Goal: Information Seeking & Learning: Check status

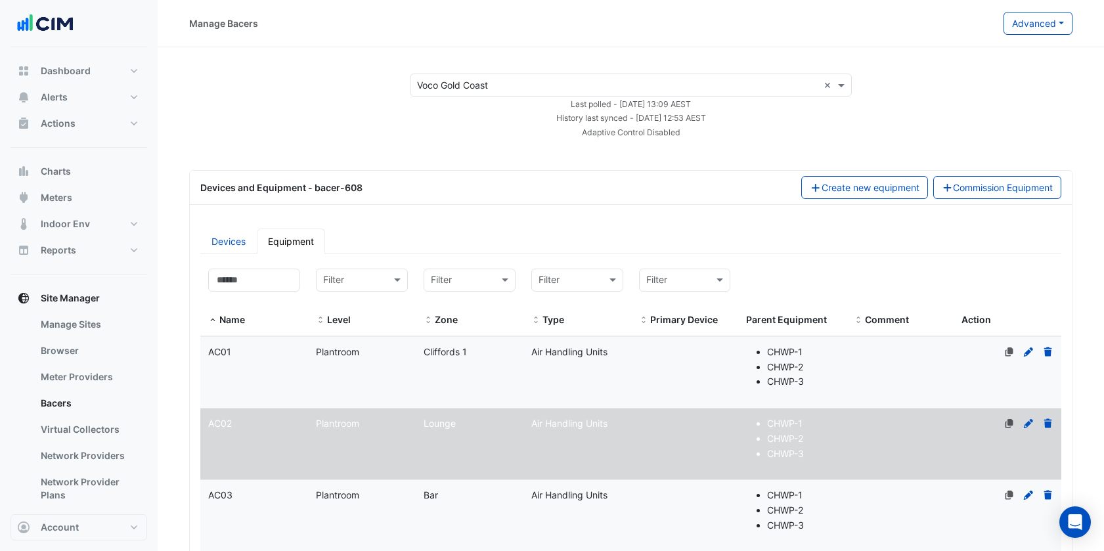
select select "***"
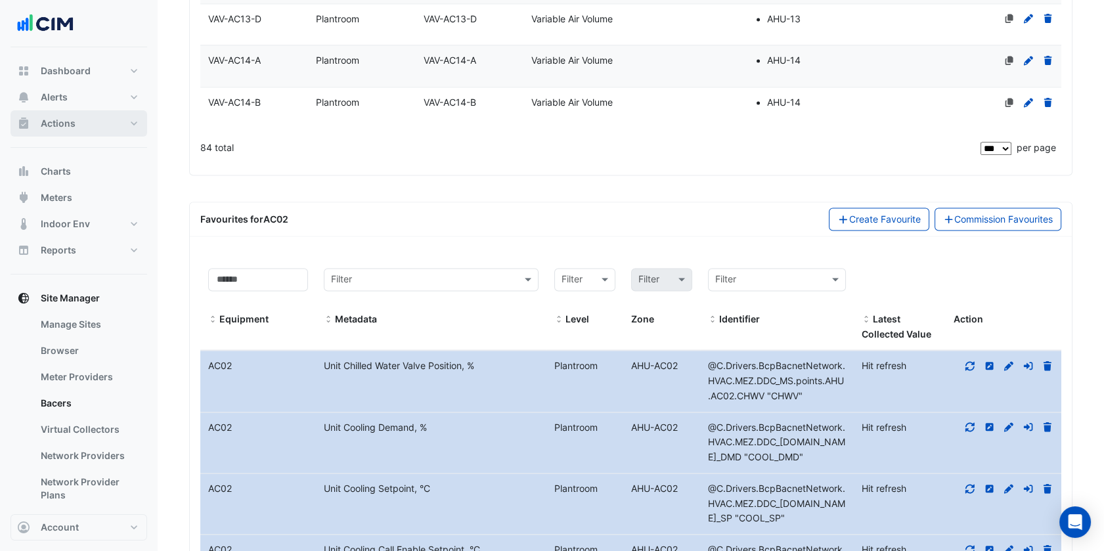
click at [113, 133] on button "Actions" at bounding box center [79, 123] width 137 height 26
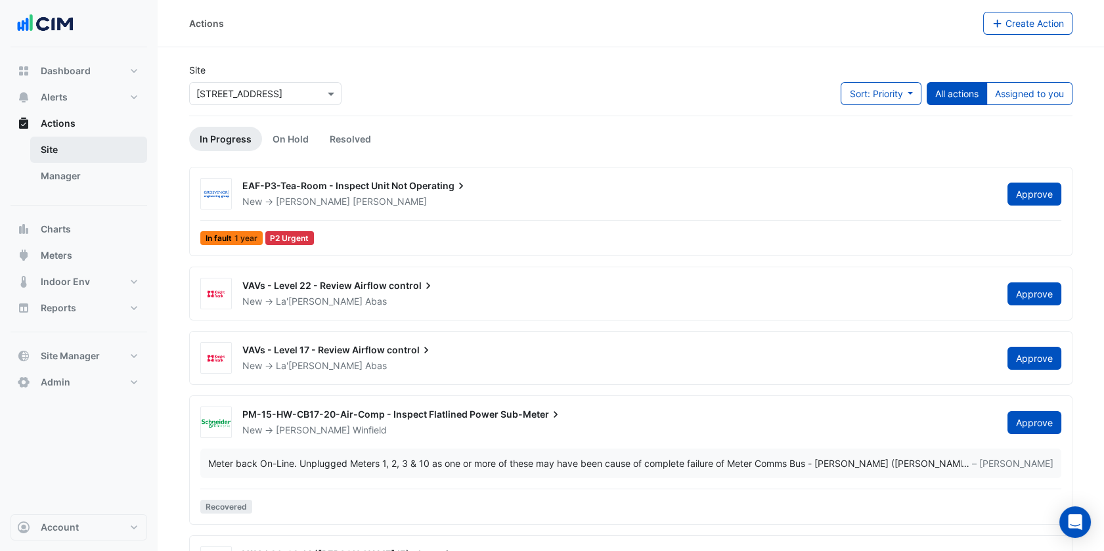
drag, startPoint x: 102, startPoint y: 155, endPoint x: 132, endPoint y: 147, distance: 31.2
click at [132, 147] on link "Site" at bounding box center [88, 150] width 117 height 26
click at [116, 173] on link "Manager" at bounding box center [88, 176] width 117 height 26
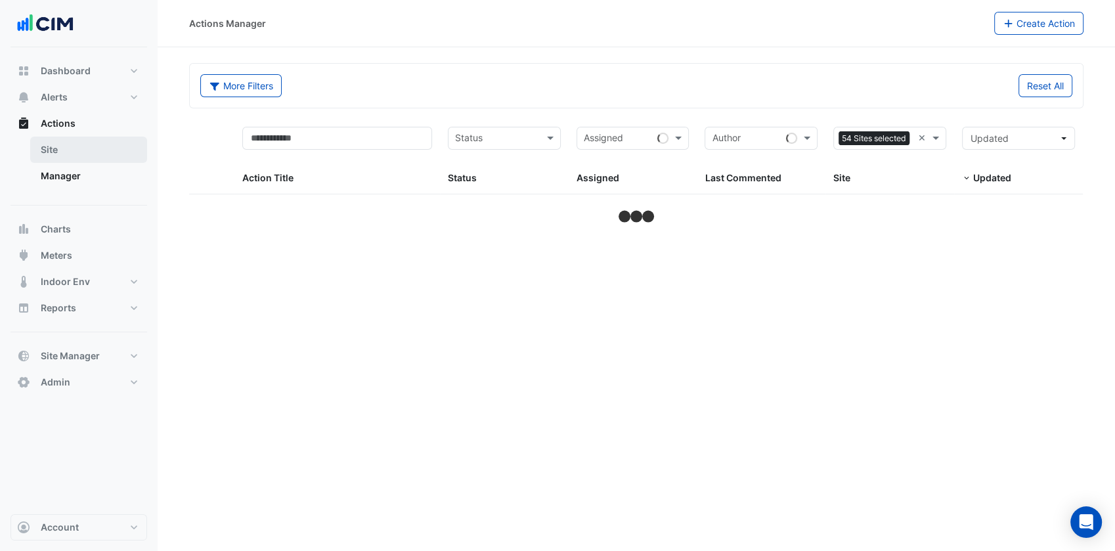
select select "***"
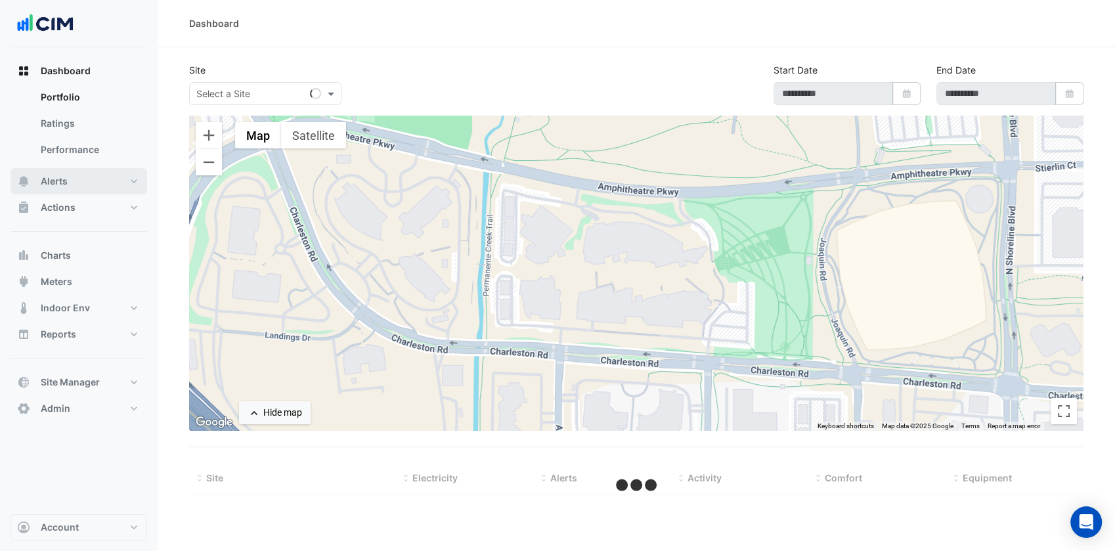
click at [115, 173] on button "Alerts" at bounding box center [79, 181] width 137 height 26
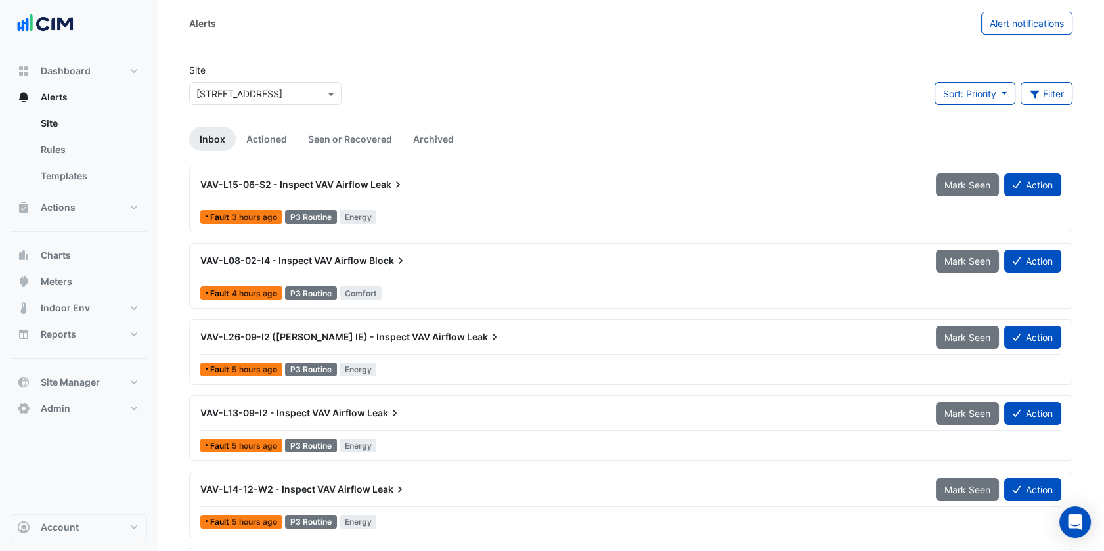
drag, startPoint x: 260, startPoint y: 102, endPoint x: 184, endPoint y: 184, distance: 111.5
click at [260, 102] on div "× 44 Market Street" at bounding box center [265, 93] width 152 height 23
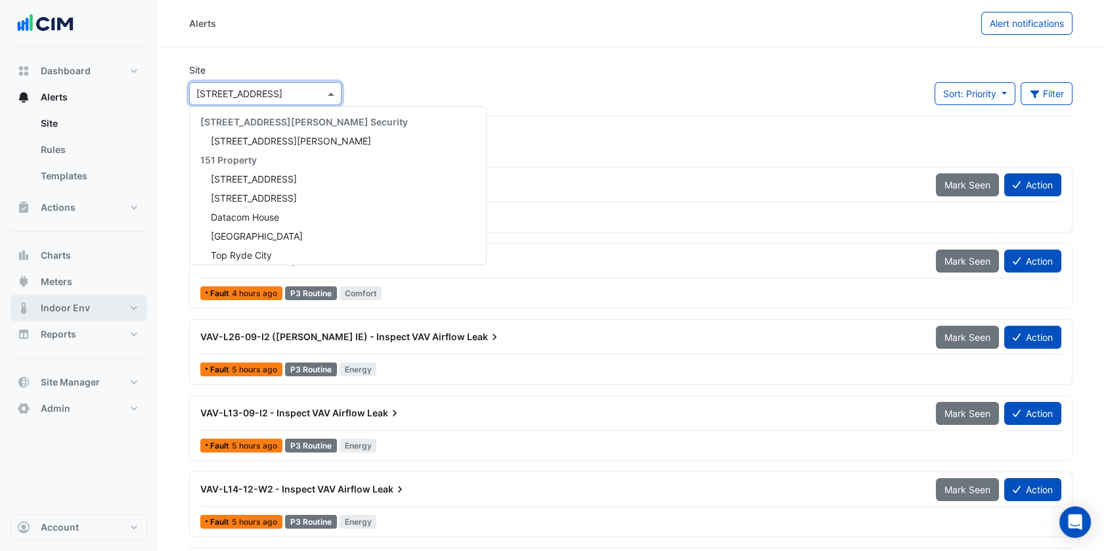
scroll to position [13045, 0]
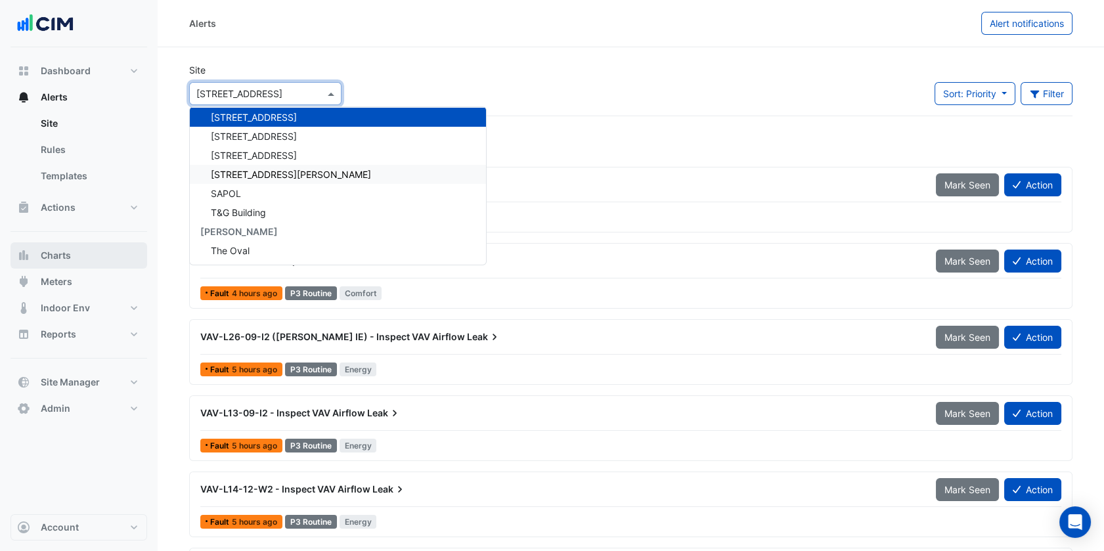
click at [84, 259] on button "Charts" at bounding box center [79, 255] width 137 height 26
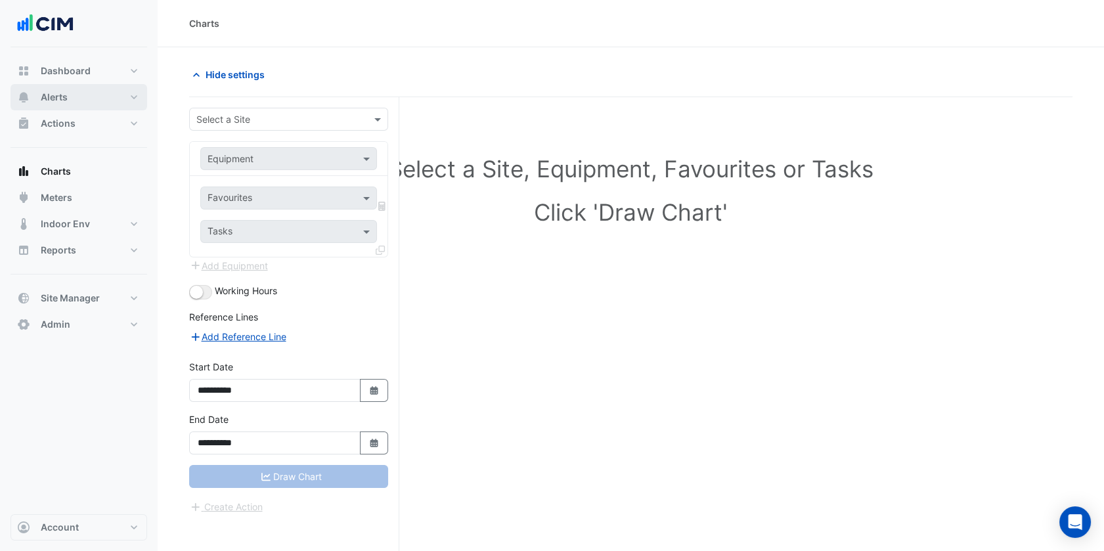
scroll to position [49, 0]
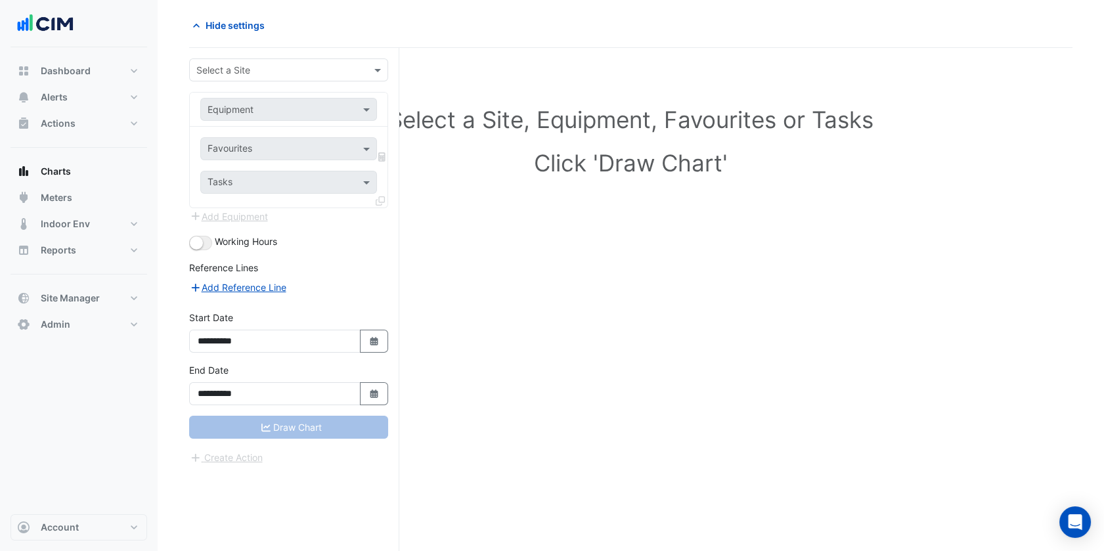
click at [270, 69] on input "text" at bounding box center [275, 71] width 158 height 14
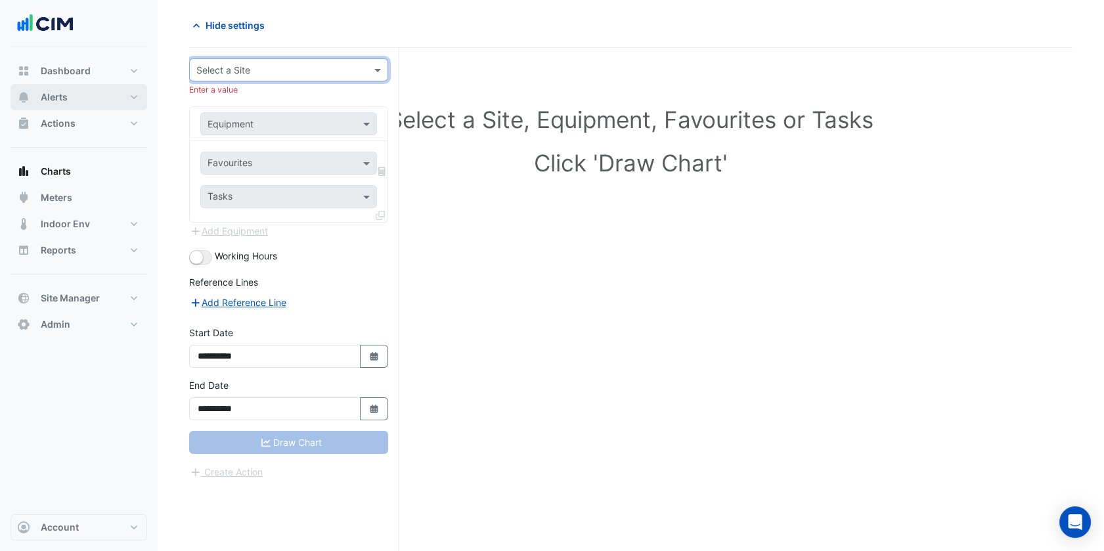
click at [133, 105] on button "Alerts" at bounding box center [79, 97] width 137 height 26
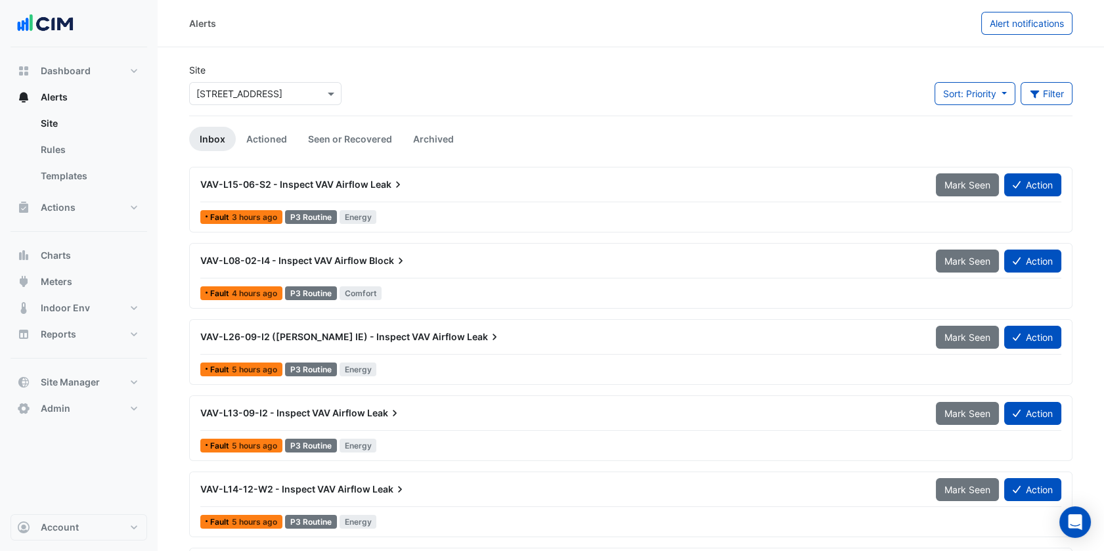
click at [312, 95] on div at bounding box center [265, 93] width 151 height 15
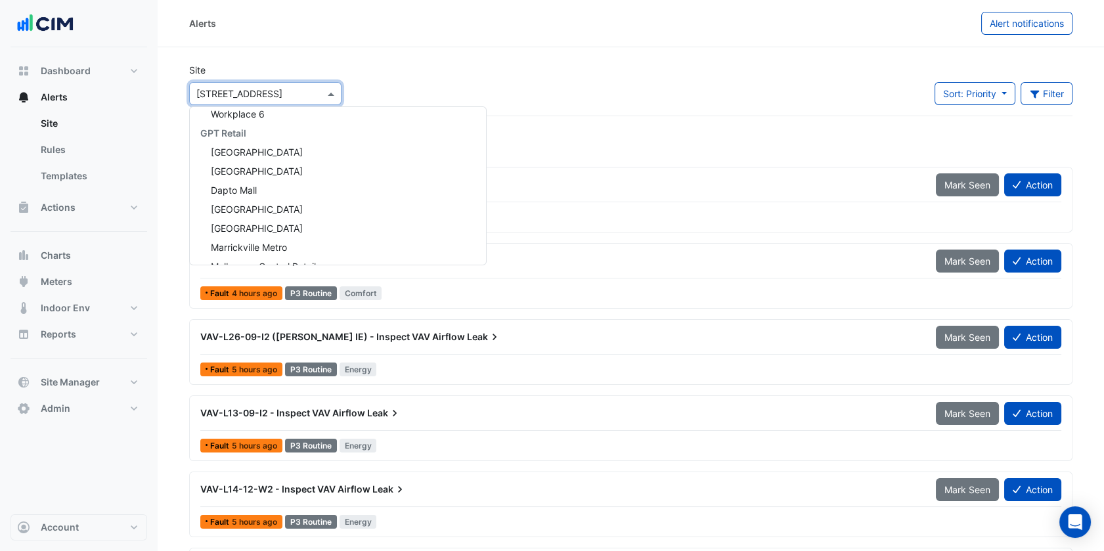
scroll to position [10419, 0]
click at [283, 174] on span "Charlestown Square" at bounding box center [257, 172] width 92 height 11
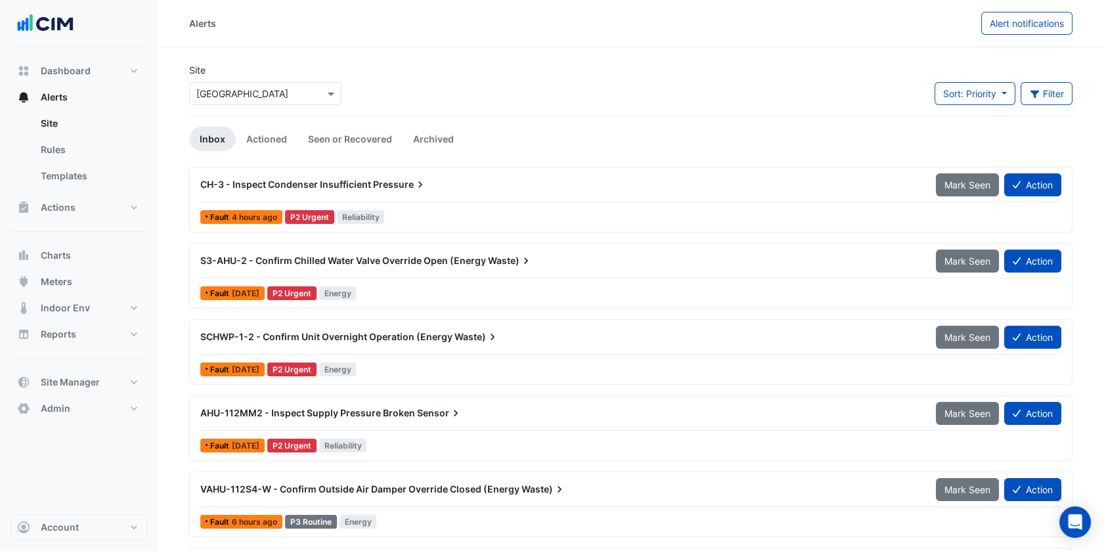
click at [499, 72] on div "Site × Charlestown Square Sort: Priority Priority Updated Filter Title Priority…" at bounding box center [630, 89] width 899 height 53
click at [454, 263] on span "S3-AHU-2 - Confirm Chilled Water Valve Override Open (Energy" at bounding box center [343, 260] width 286 height 11
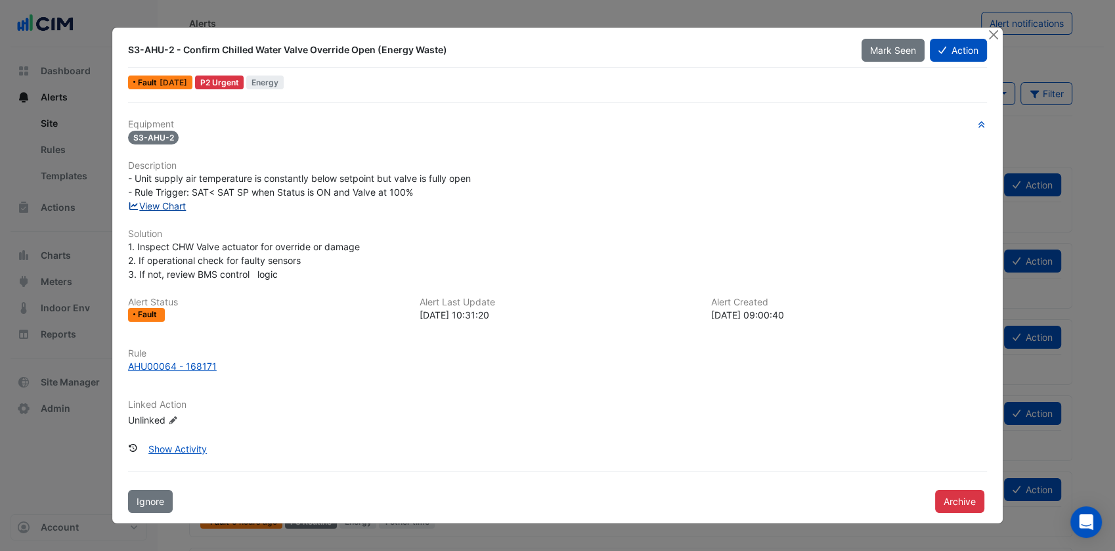
click at [181, 205] on link "View Chart" at bounding box center [157, 205] width 58 height 11
click at [998, 35] on button "Close" at bounding box center [993, 35] width 14 height 14
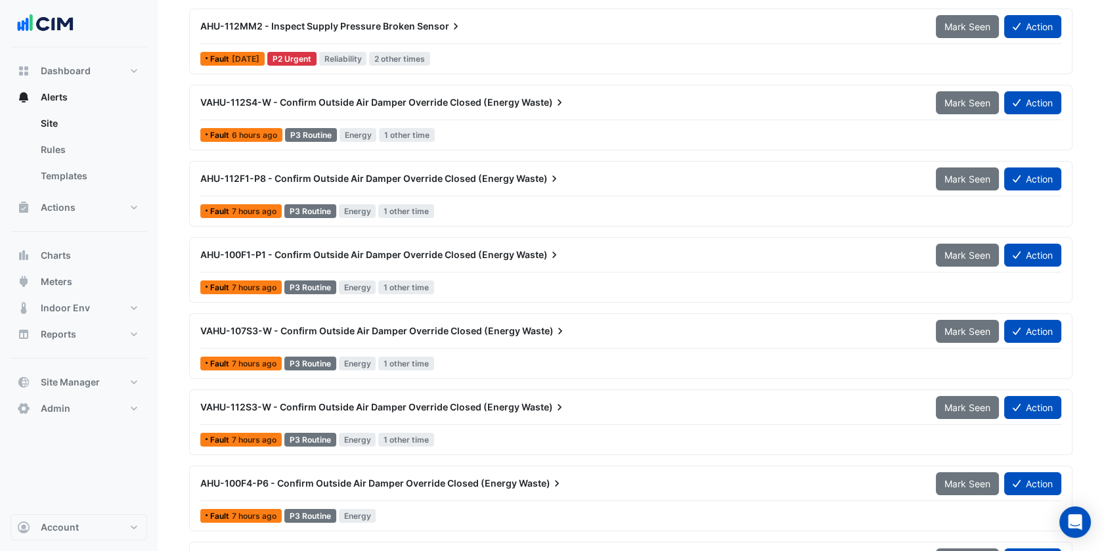
scroll to position [437, 0]
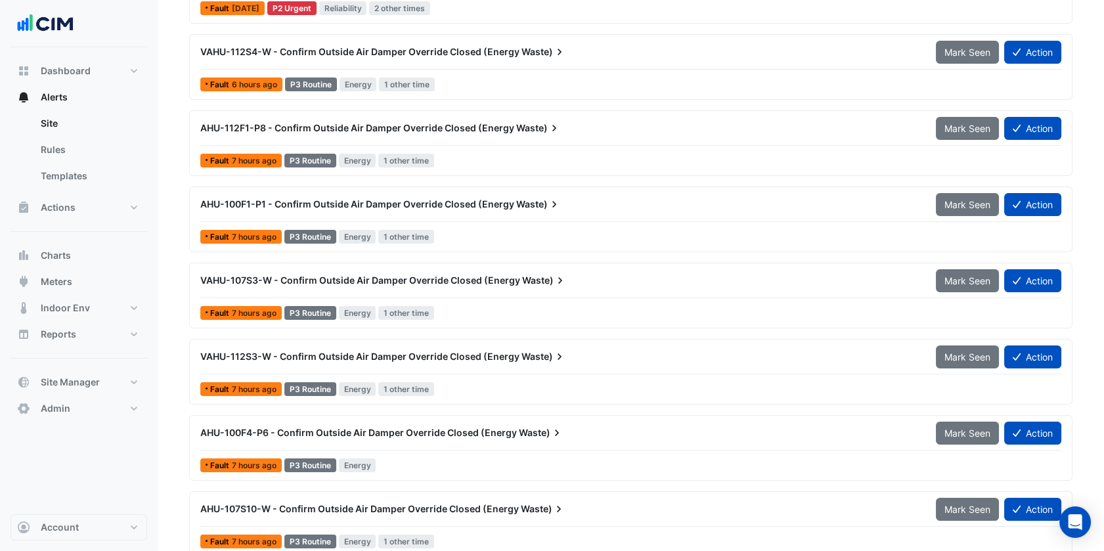
click at [577, 284] on div "VAHU-107S3-W - Confirm Outside Air Damper Override Closed (Energy Waste)" at bounding box center [559, 280] width 719 height 13
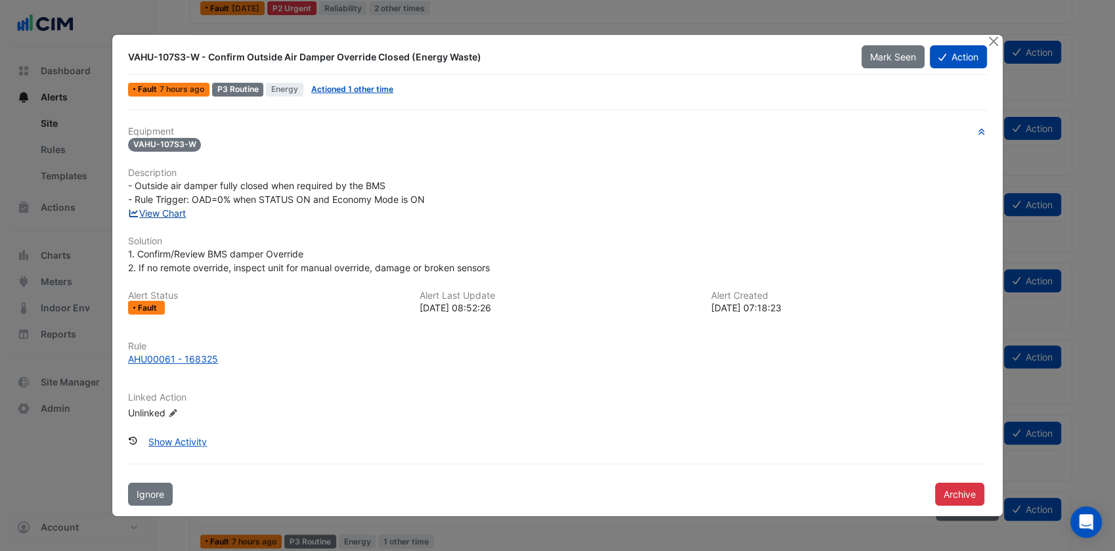
click at [177, 209] on link "View Chart" at bounding box center [157, 212] width 58 height 11
click at [987, 45] on button "Close" at bounding box center [993, 42] width 14 height 14
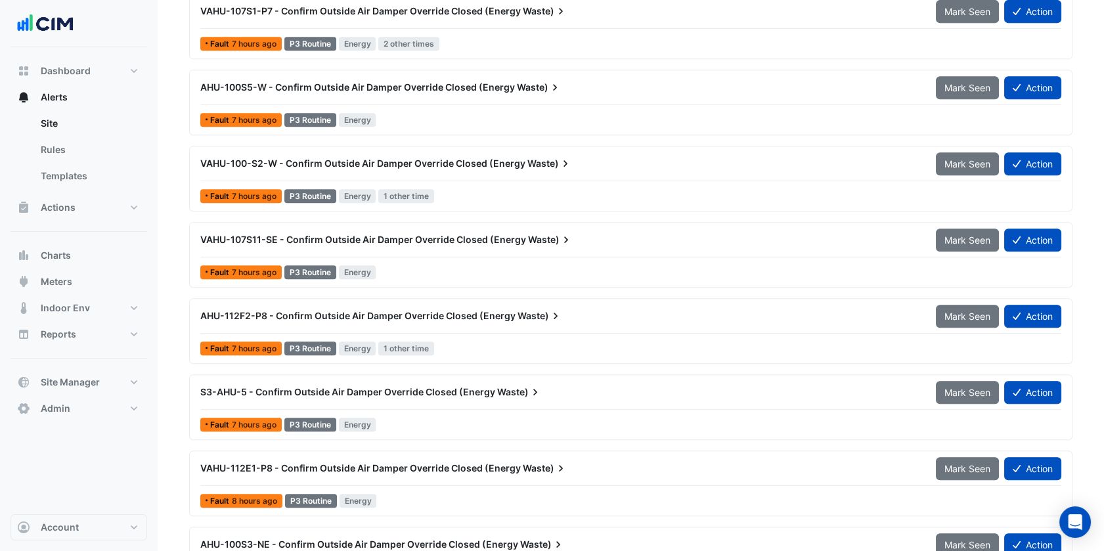
scroll to position [1313, 0]
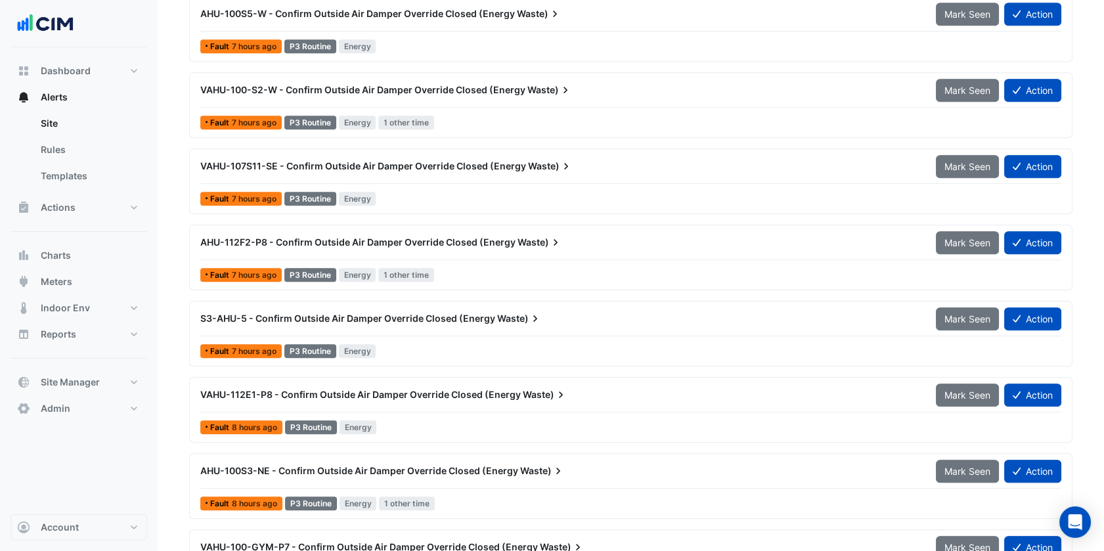
click at [622, 327] on div "S3-AHU-5 - Confirm Outside Air Damper Override Closed (Energy Waste)" at bounding box center [559, 319] width 735 height 24
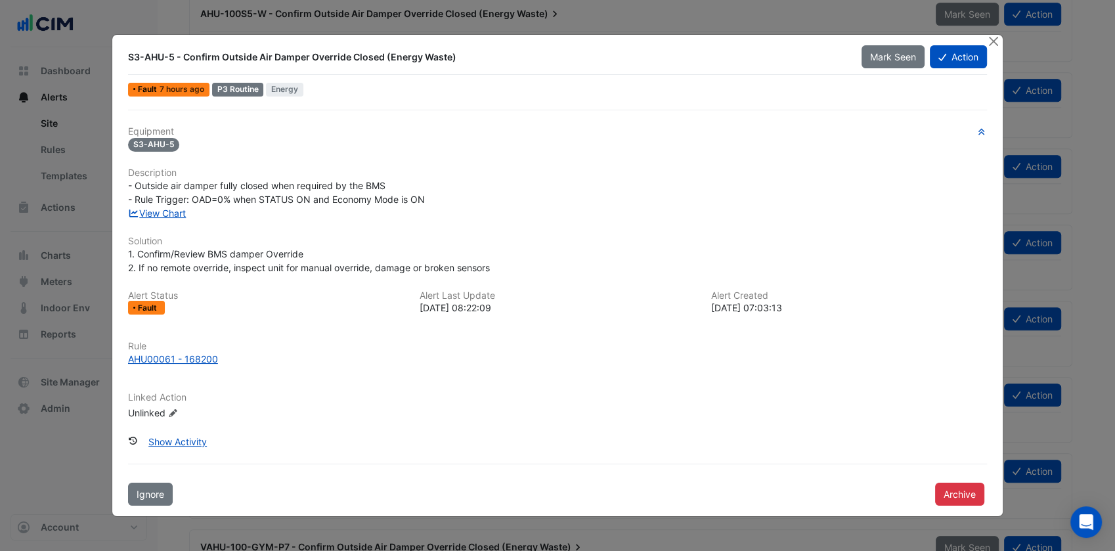
click at [170, 206] on div "View Chart" at bounding box center [557, 213] width 874 height 14
click at [175, 215] on link "View Chart" at bounding box center [157, 212] width 58 height 11
click at [993, 46] on button "Close" at bounding box center [993, 42] width 14 height 14
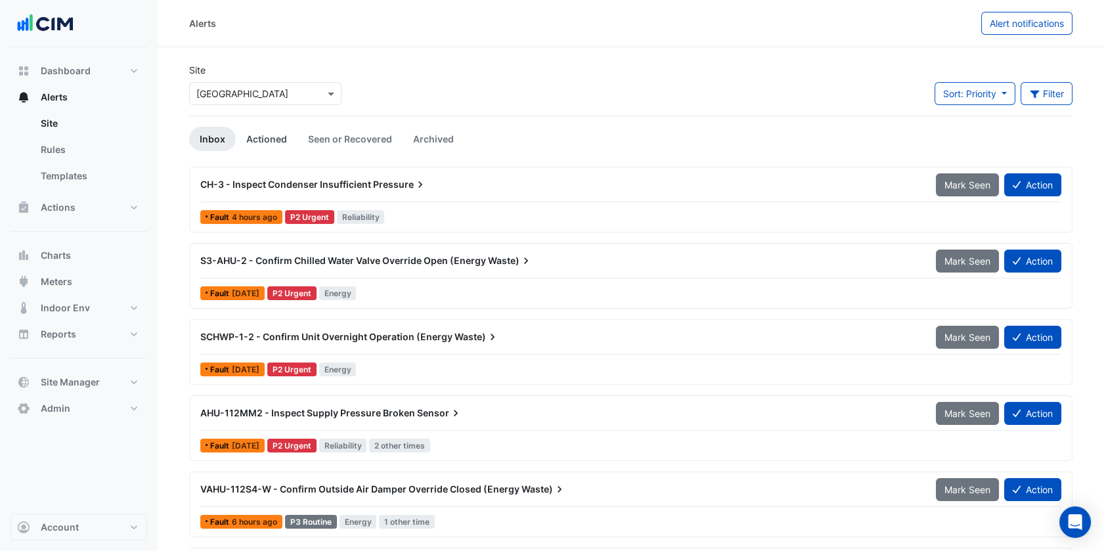
click at [283, 142] on link "Actioned" at bounding box center [267, 139] width 62 height 24
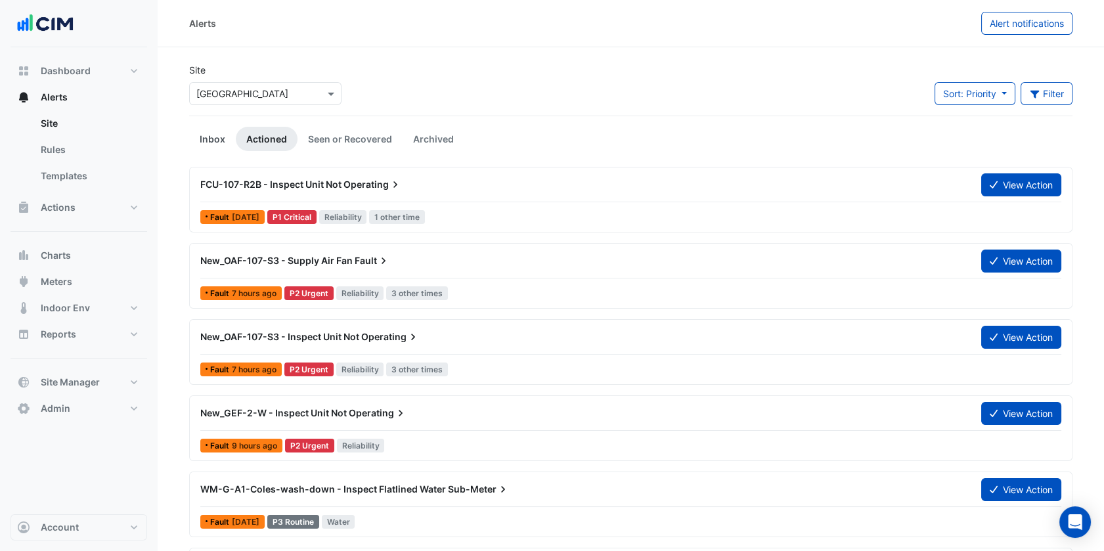
click at [210, 142] on link "Inbox" at bounding box center [212, 139] width 47 height 24
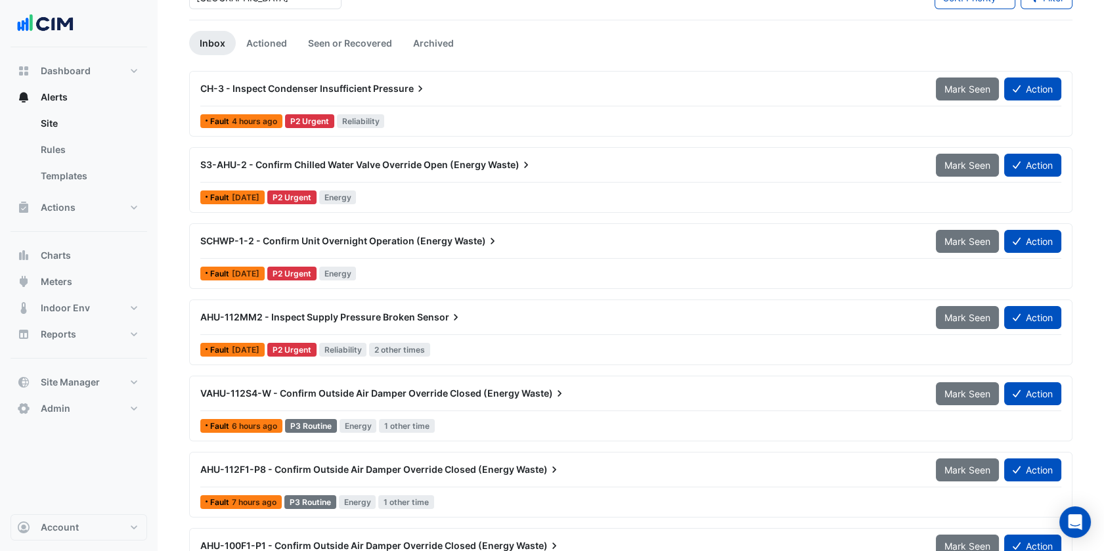
scroll to position [97, 0]
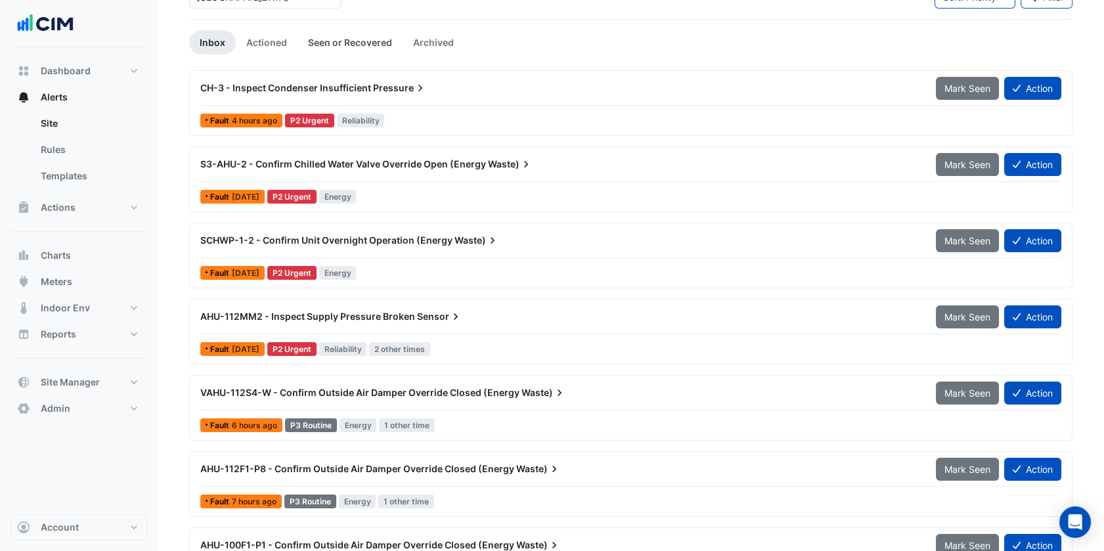
click at [338, 39] on link "Seen or Recovered" at bounding box center [349, 42] width 105 height 24
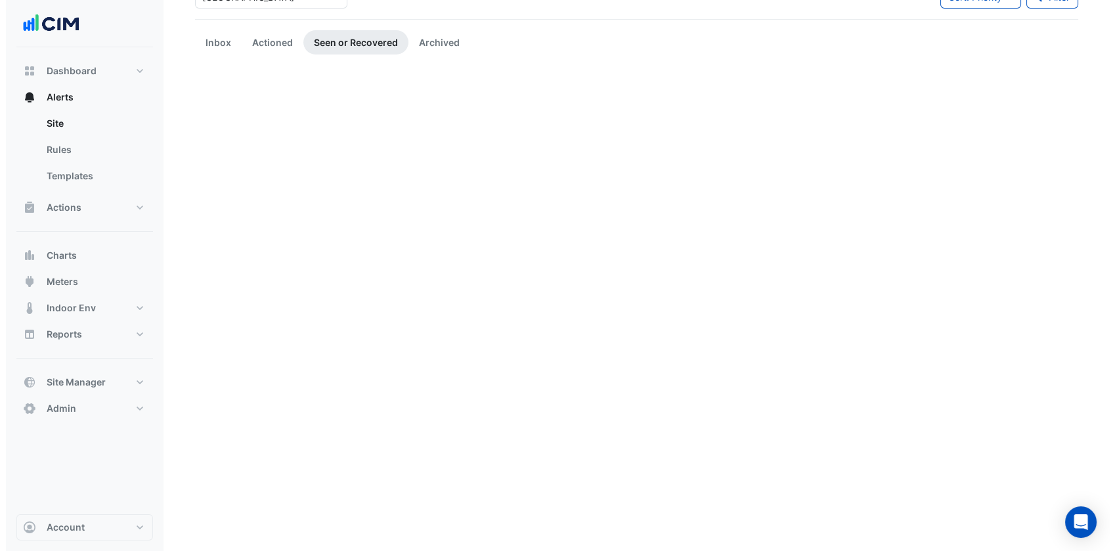
scroll to position [0, 0]
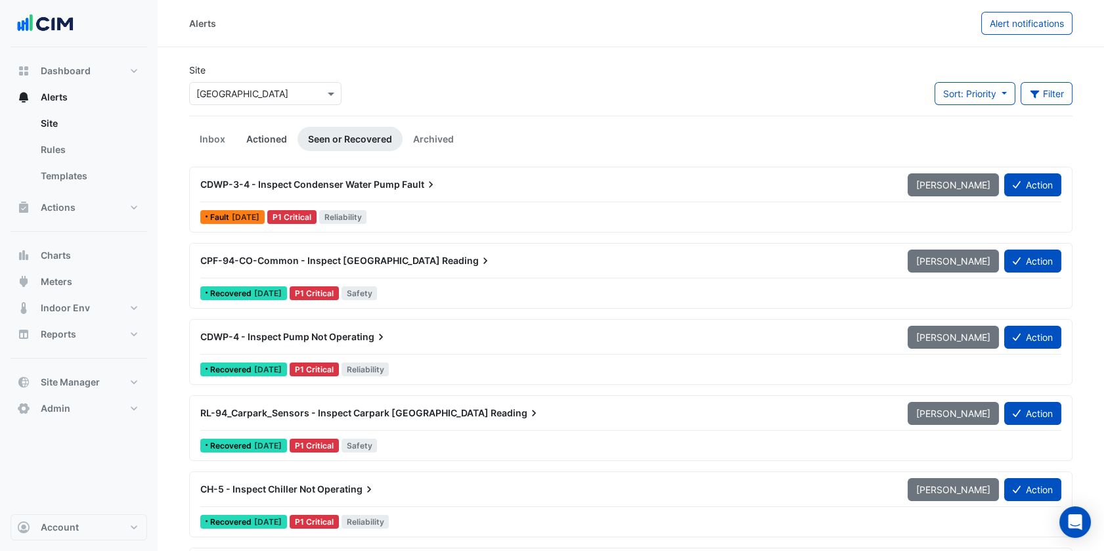
click at [249, 142] on link "Actioned" at bounding box center [267, 139] width 62 height 24
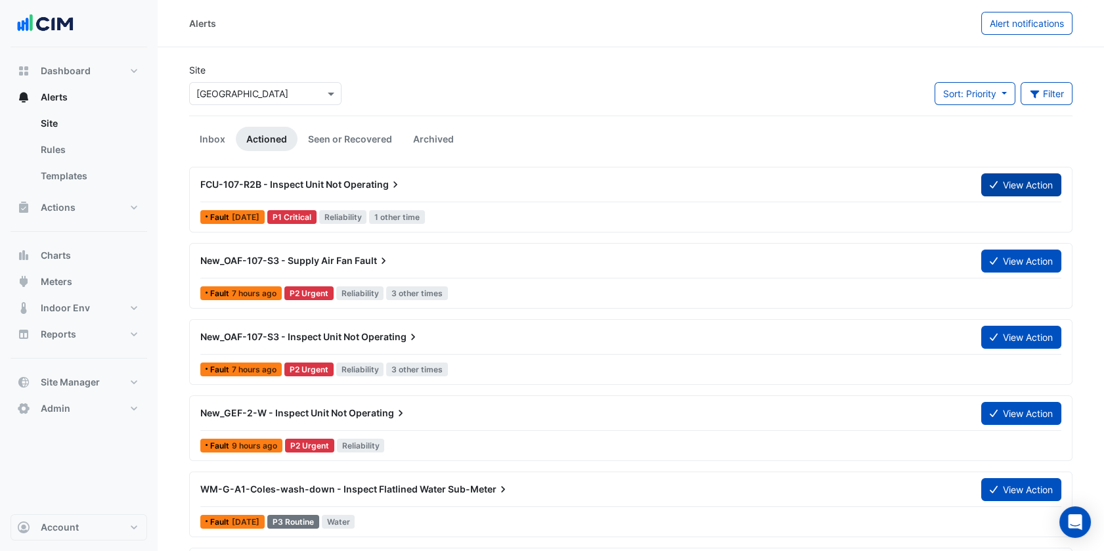
click at [1012, 179] on button "View Action" at bounding box center [1021, 184] width 80 height 23
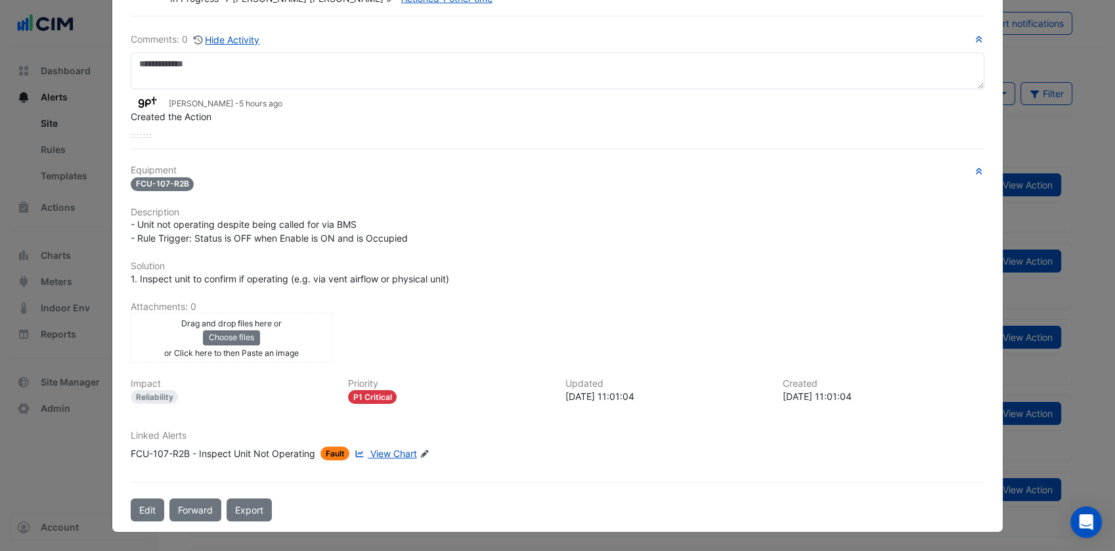
scroll to position [70, 0]
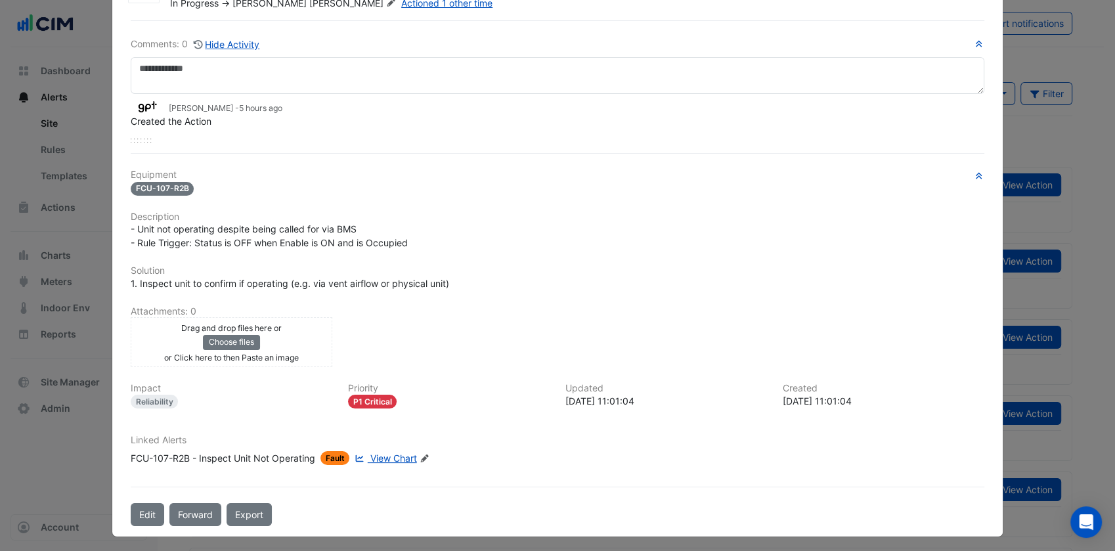
drag, startPoint x: 373, startPoint y: 452, endPoint x: 334, endPoint y: 420, distance: 50.3
click at [334, 420] on div "Equipment FCU-107-R2B Description - Unit not operating despite being called for…" at bounding box center [557, 322] width 853 height 306
click at [388, 458] on span "View Chart" at bounding box center [393, 457] width 47 height 11
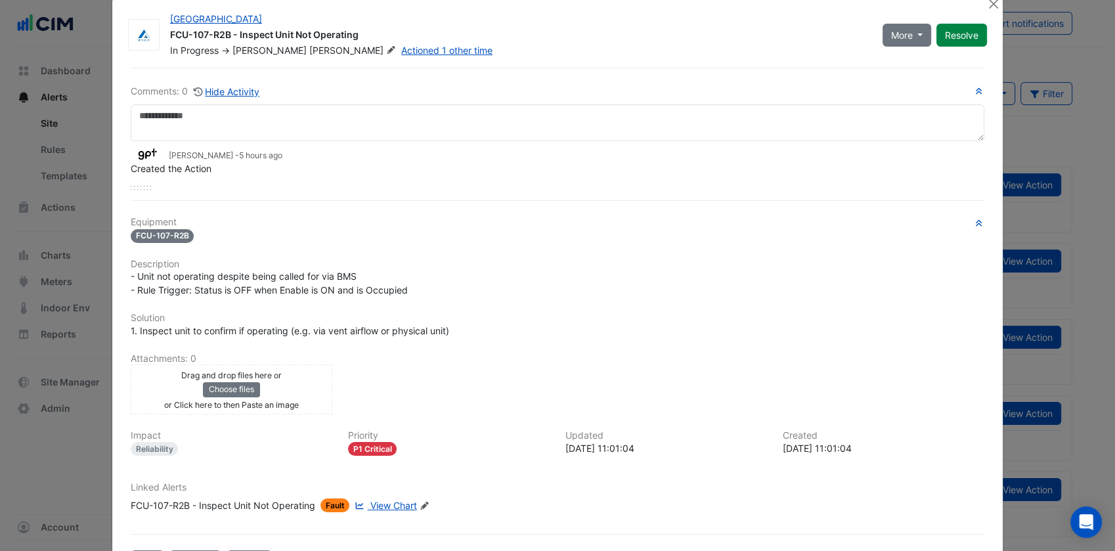
scroll to position [0, 0]
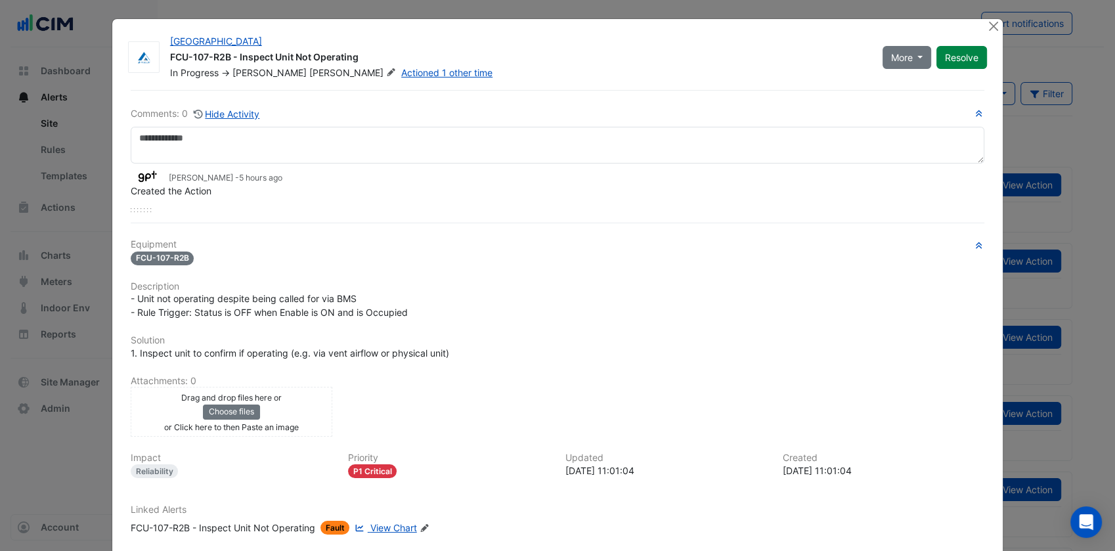
click at [595, 294] on div "- Unit not operating despite being called for via BMS - Rule Trigger: Status is…" at bounding box center [557, 305] width 853 height 28
click at [987, 31] on button "Close" at bounding box center [993, 26] width 14 height 14
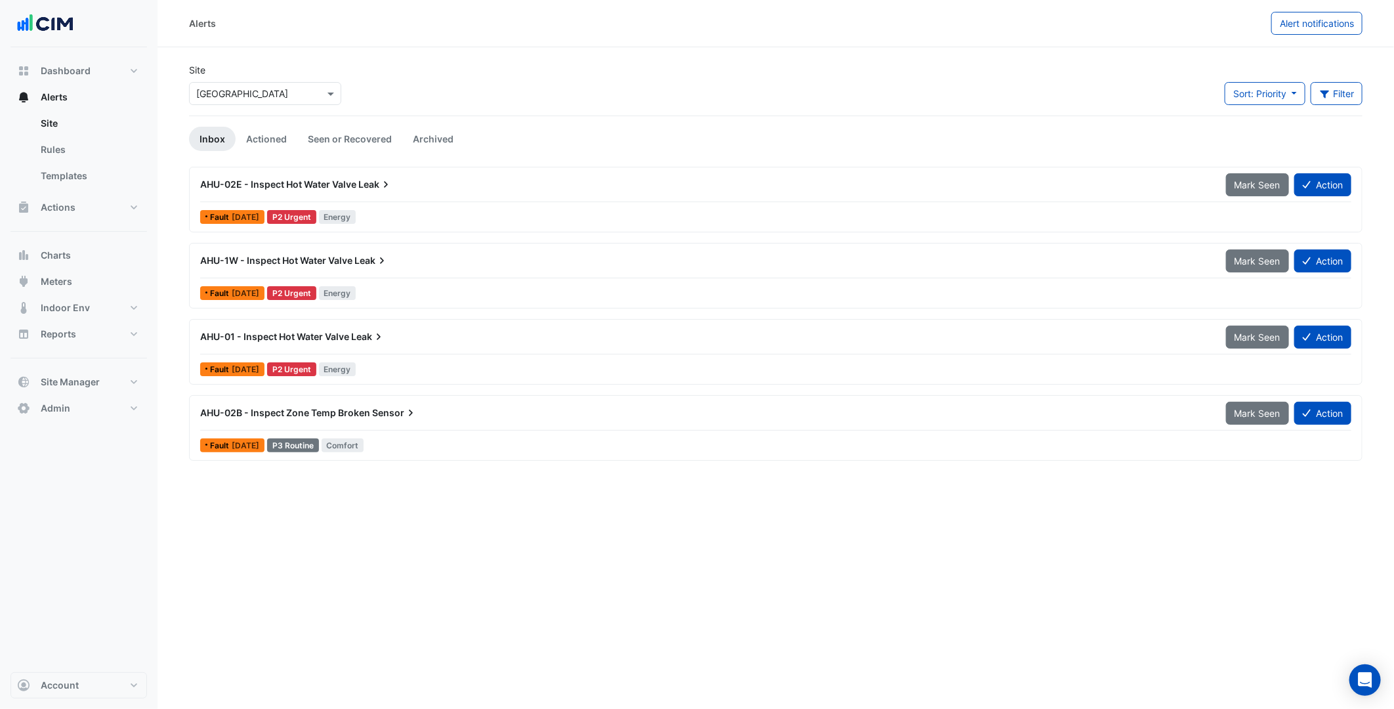
click at [279, 98] on input "text" at bounding box center [252, 94] width 112 height 14
click at [502, 178] on div "AHU-02E - Inspect Hot Water Valve Leak" at bounding box center [705, 184] width 1010 height 13
click at [309, 196] on div "AHU-02E - Inspect Hot Water Valve Leak" at bounding box center [705, 185] width 1026 height 24
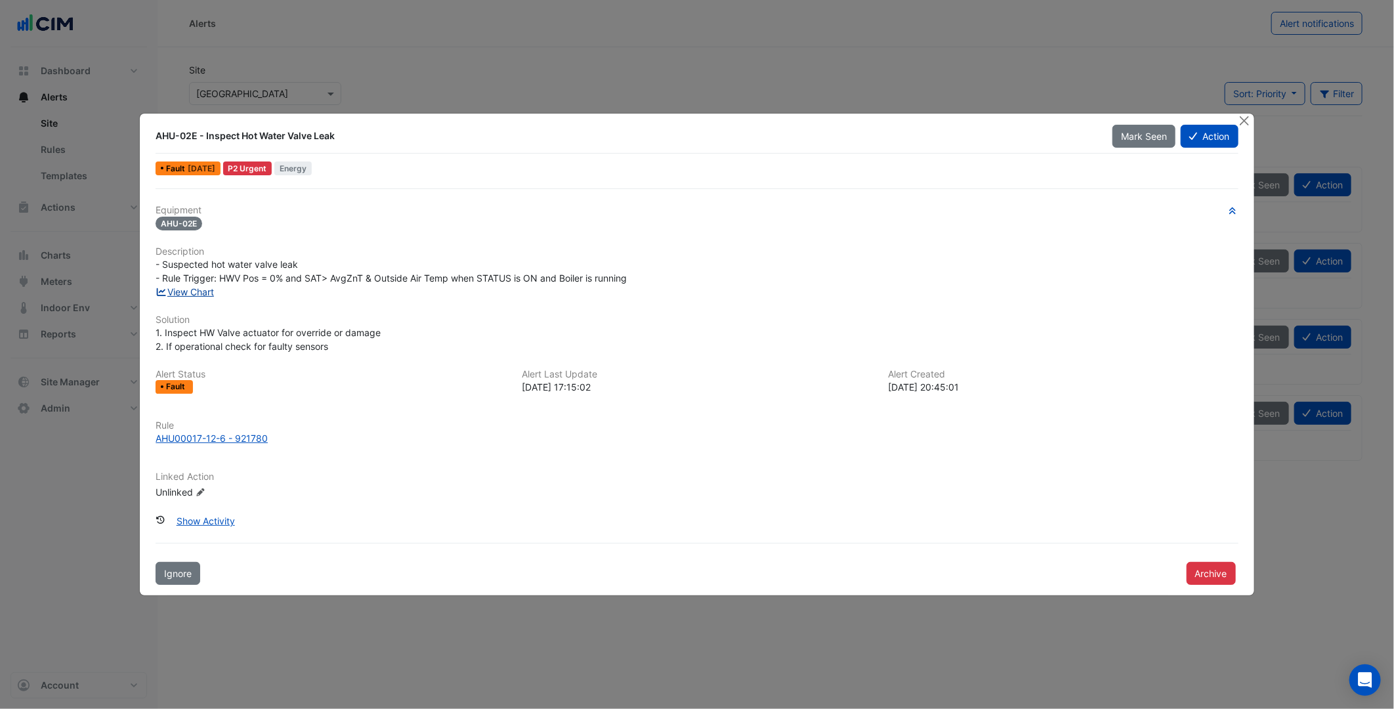
click at [196, 293] on link "View Chart" at bounding box center [185, 291] width 58 height 11
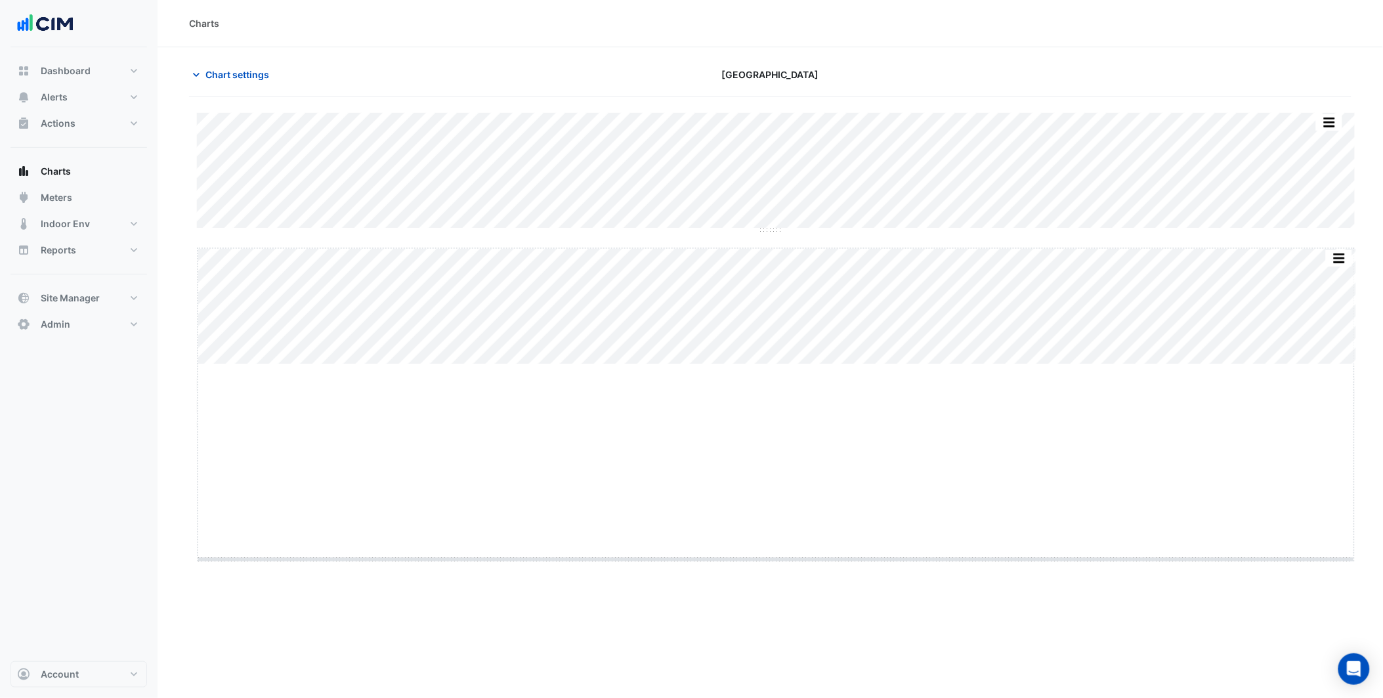
drag, startPoint x: 771, startPoint y: 364, endPoint x: 809, endPoint y: 607, distance: 246.0
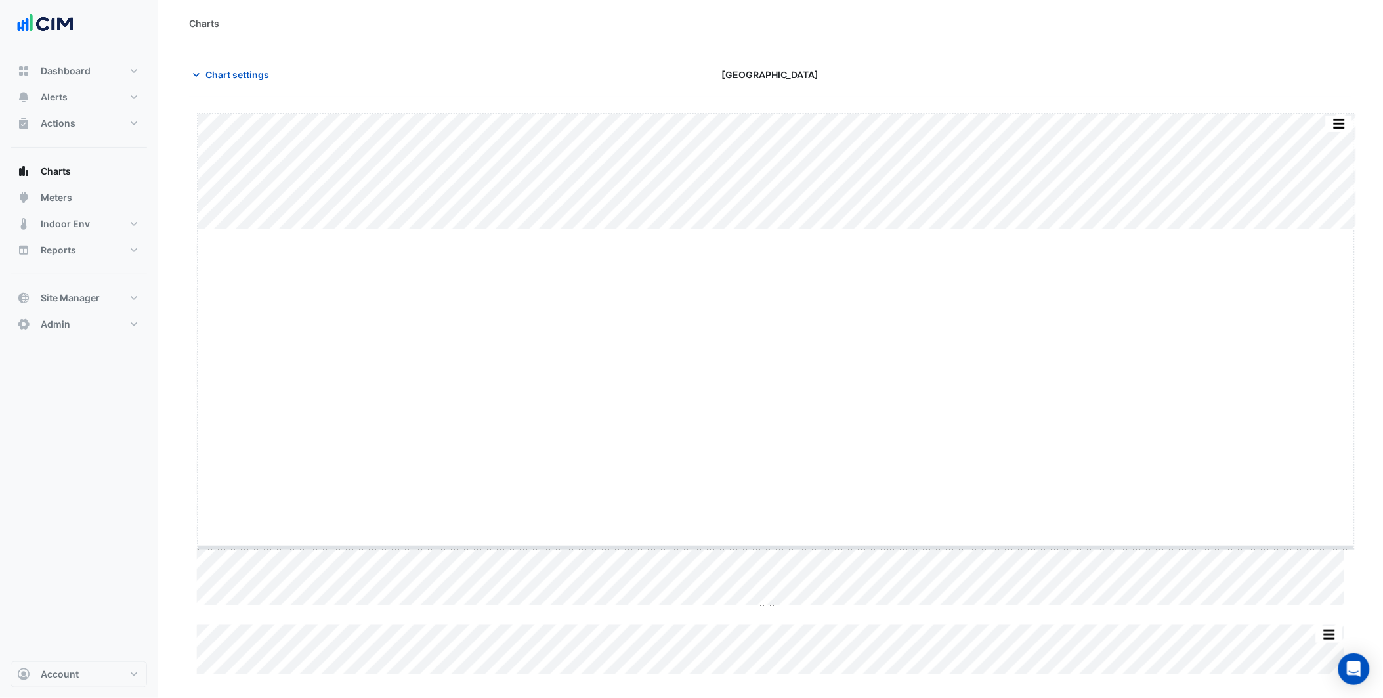
drag, startPoint x: 769, startPoint y: 228, endPoint x: 783, endPoint y: 546, distance: 318.0
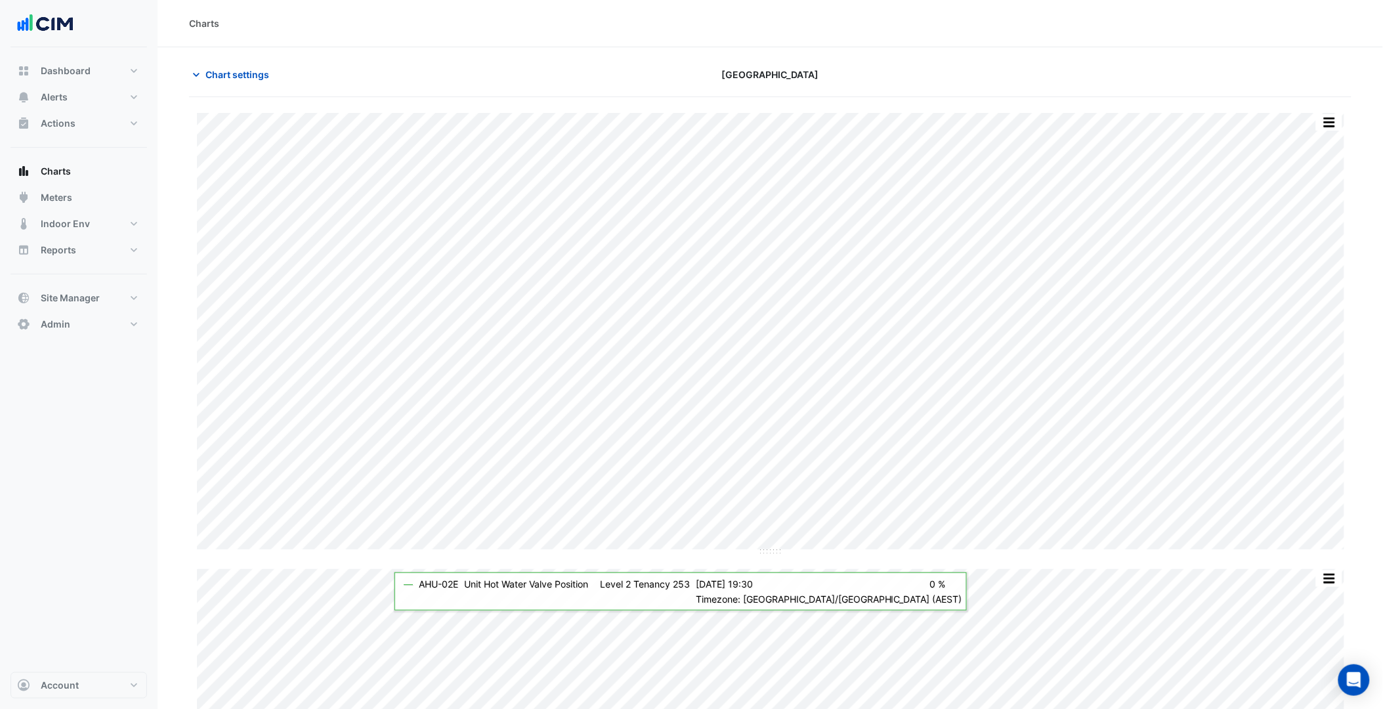
click at [151, 98] on nav "Dashboard Portfolio Ratings Performance Alerts Site Rules Templates Actions Sit…" at bounding box center [79, 354] width 158 height 709
click at [141, 101] on button "Alerts" at bounding box center [79, 97] width 137 height 26
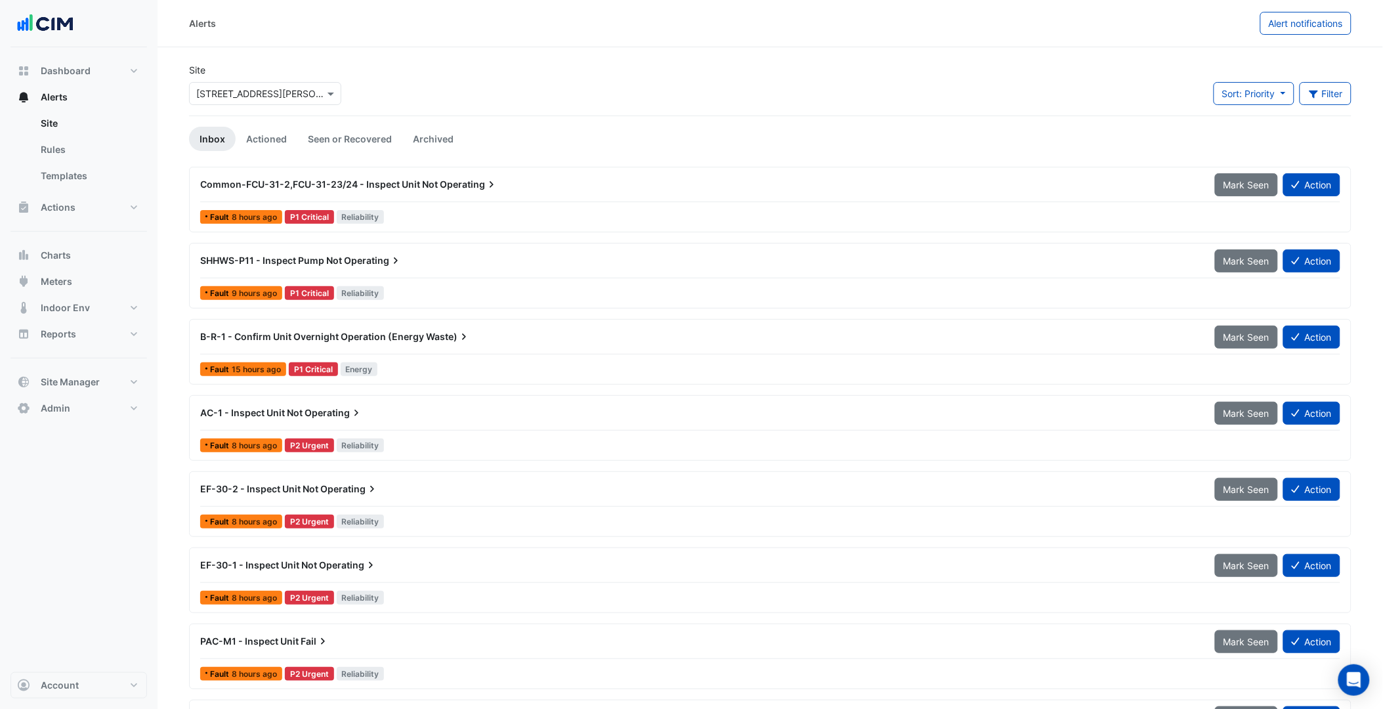
click at [245, 100] on div "× 367 Collins Street" at bounding box center [265, 93] width 152 height 23
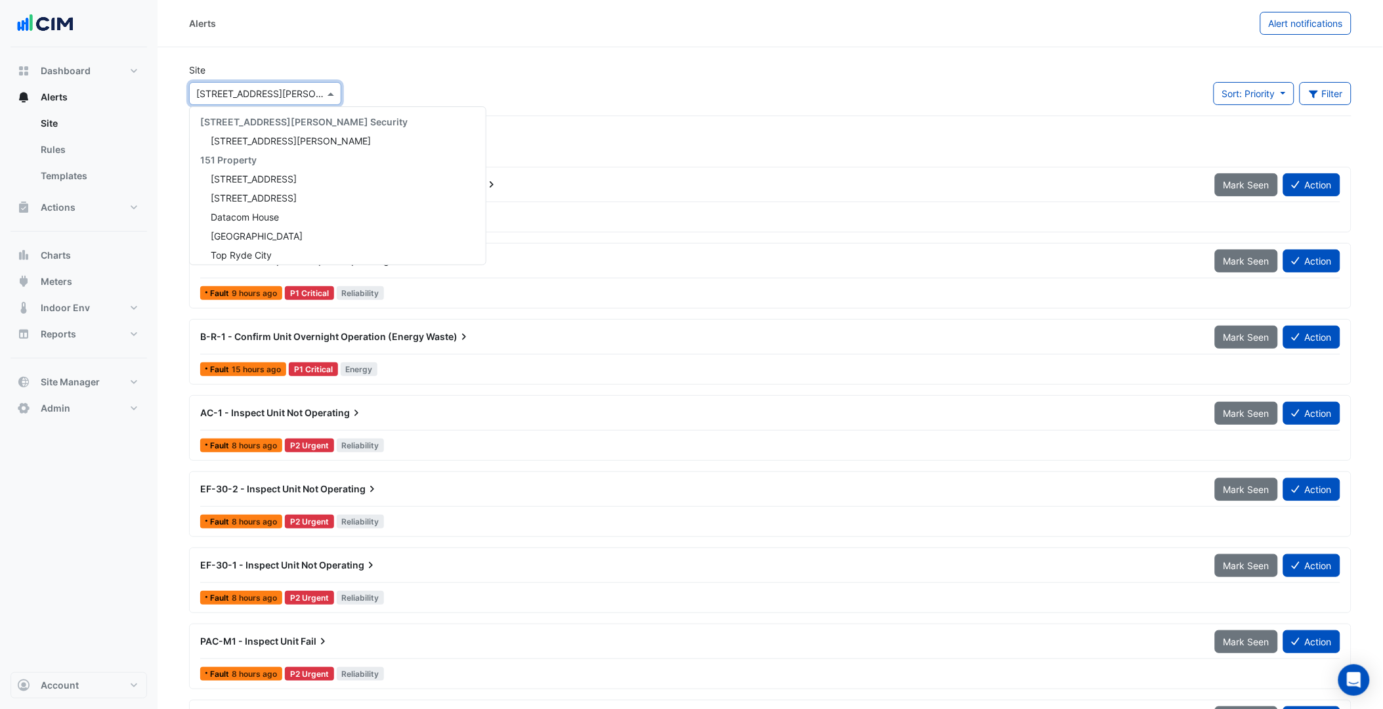
scroll to position [6016, 0]
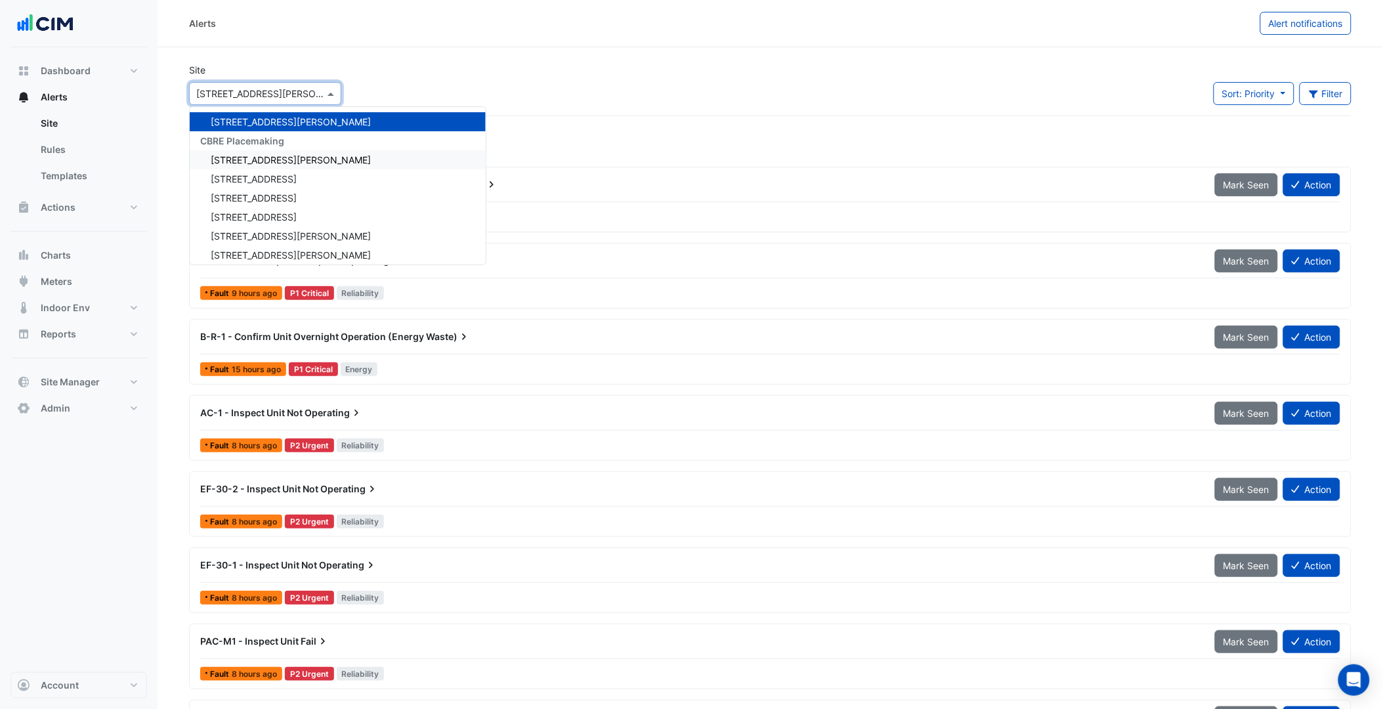
drag, startPoint x: 853, startPoint y: 64, endPoint x: 847, endPoint y: 68, distance: 7.1
click at [849, 66] on div "Site × 367 Collins Street 141 Walker Street Security 141 Walker Street 151 Prop…" at bounding box center [770, 89] width 1178 height 53
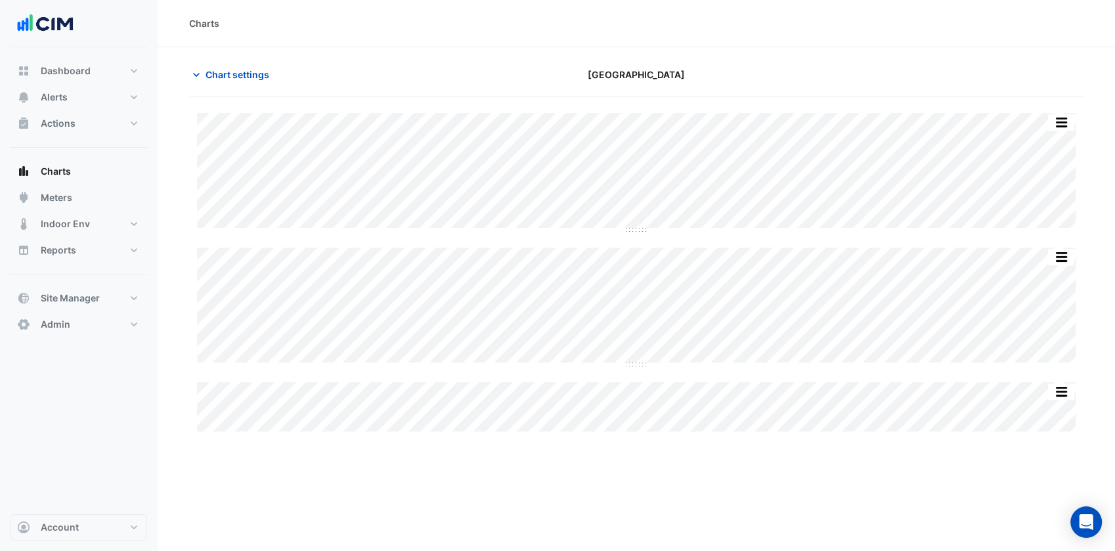
click at [99, 137] on div "Actions Site Manager" at bounding box center [79, 128] width 137 height 37
click at [98, 126] on button "Actions" at bounding box center [79, 123] width 137 height 26
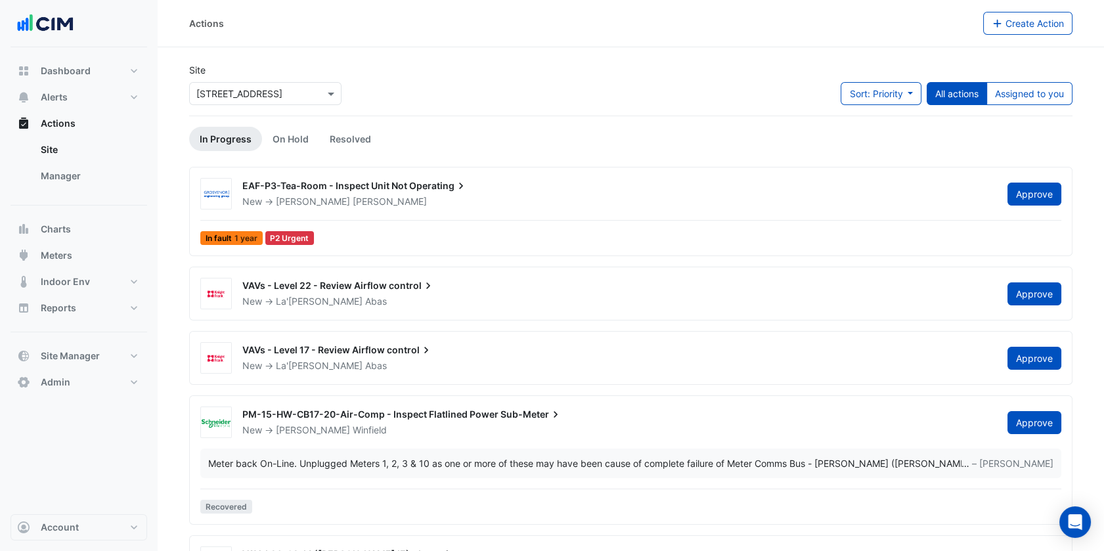
click at [236, 88] on input "text" at bounding box center [252, 94] width 112 height 14
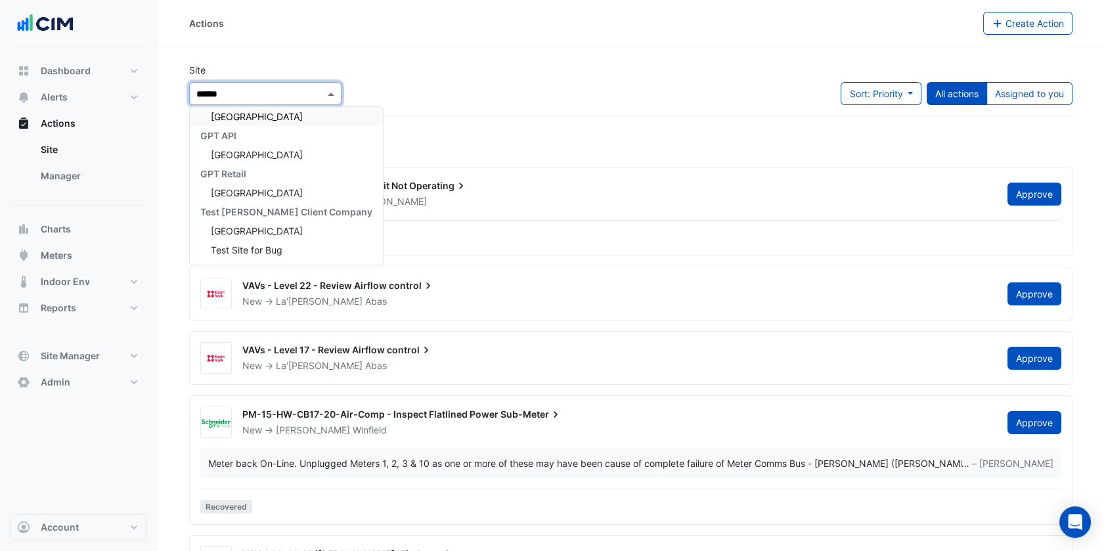
scroll to position [24, 0]
type input "*******"
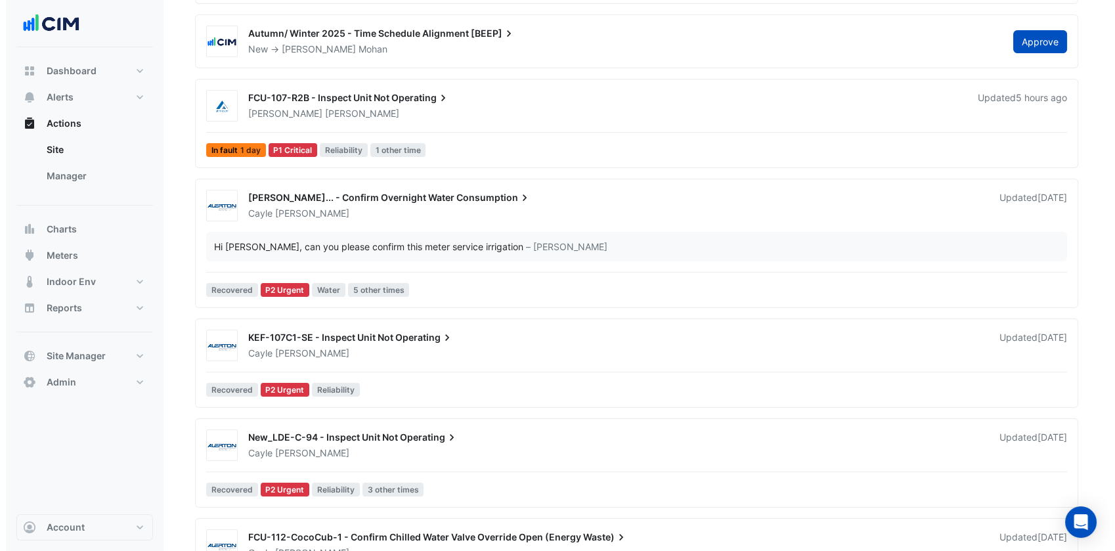
scroll to position [583, 0]
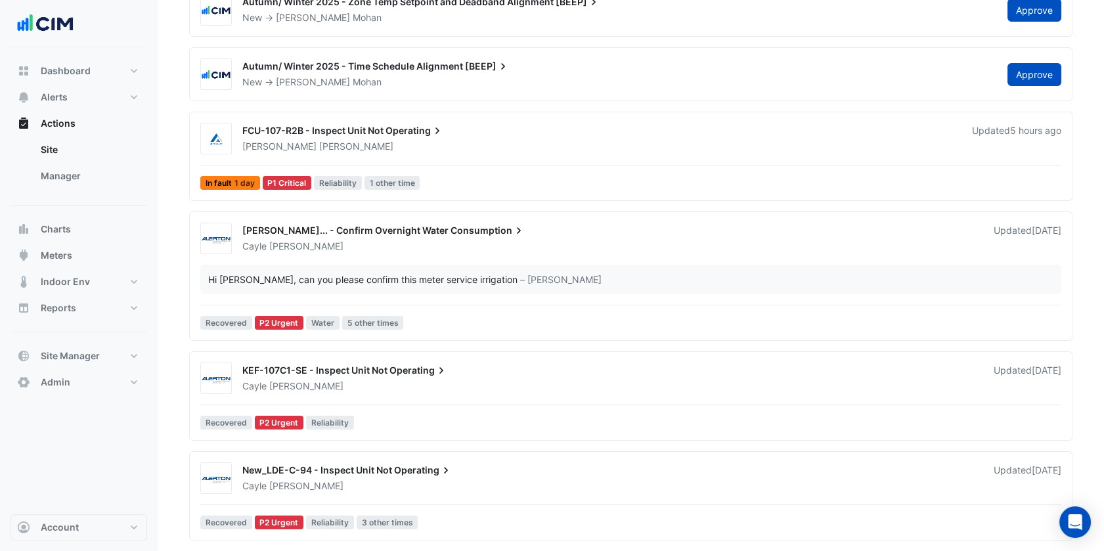
click at [400, 137] on div "FCU-107-R2B - Inspect Unit Not Operating" at bounding box center [599, 132] width 714 height 16
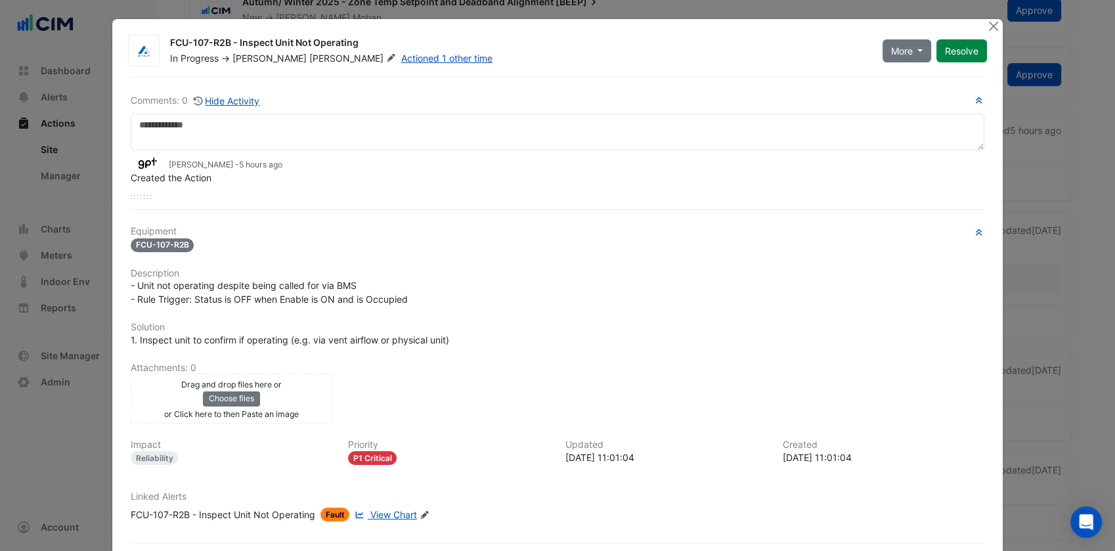
click at [385, 509] on span "View Chart" at bounding box center [393, 514] width 47 height 11
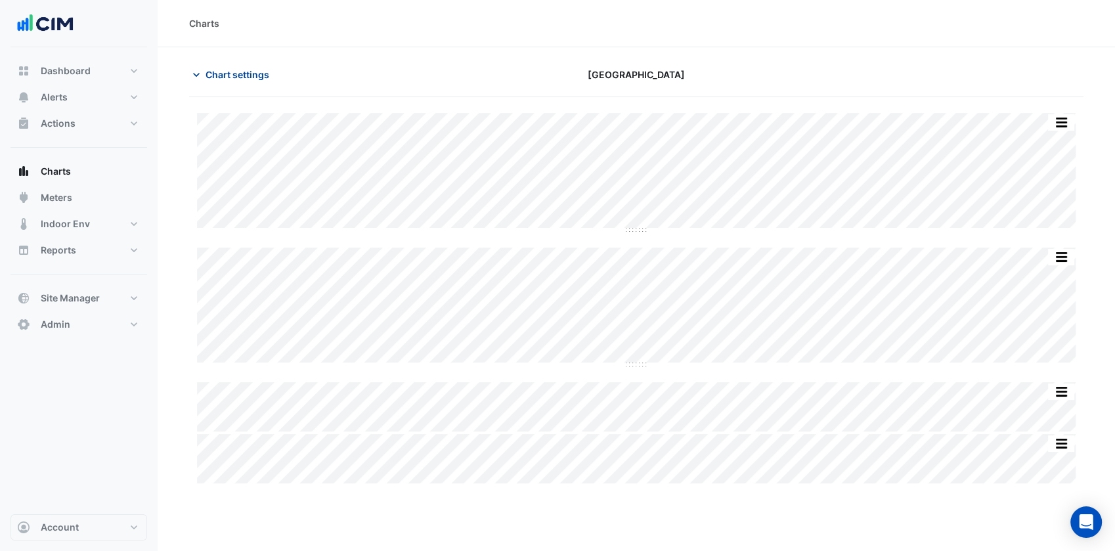
click at [247, 68] on span "Chart settings" at bounding box center [237, 75] width 64 height 14
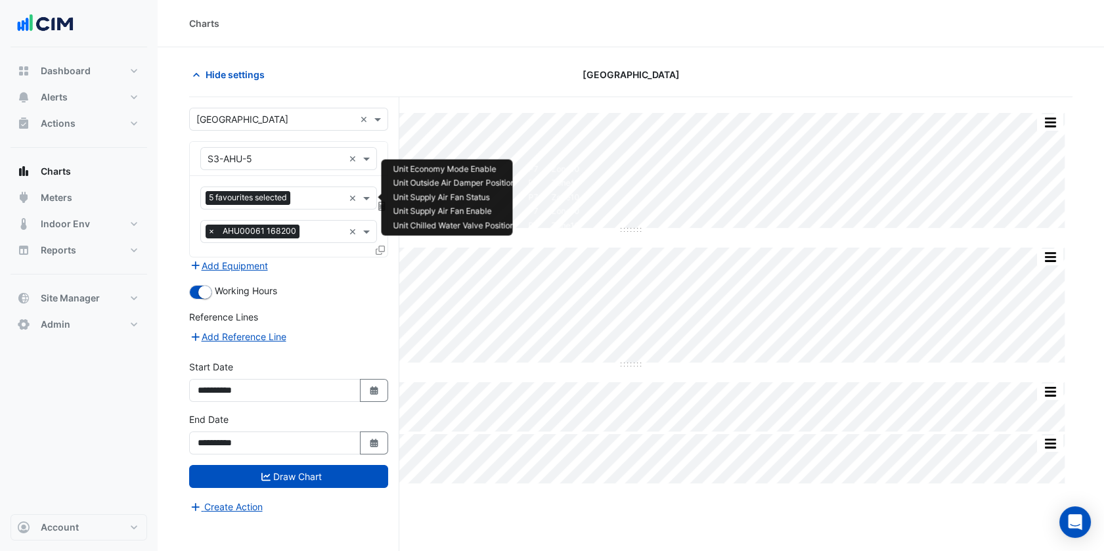
click at [303, 186] on div "5 favourites selected ×" at bounding box center [288, 197] width 177 height 23
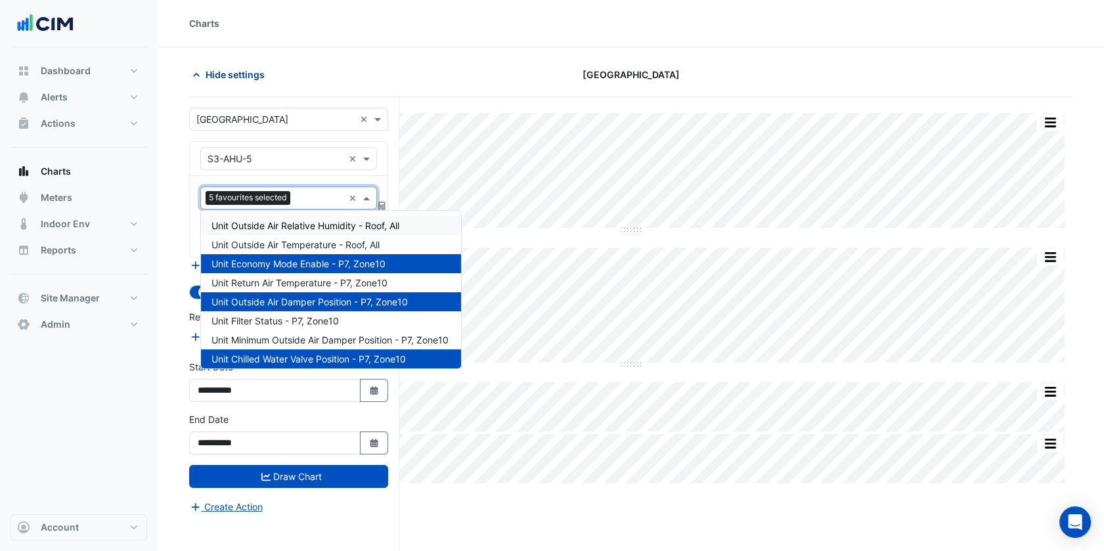
click at [234, 79] on span "Hide settings" at bounding box center [234, 75] width 59 height 14
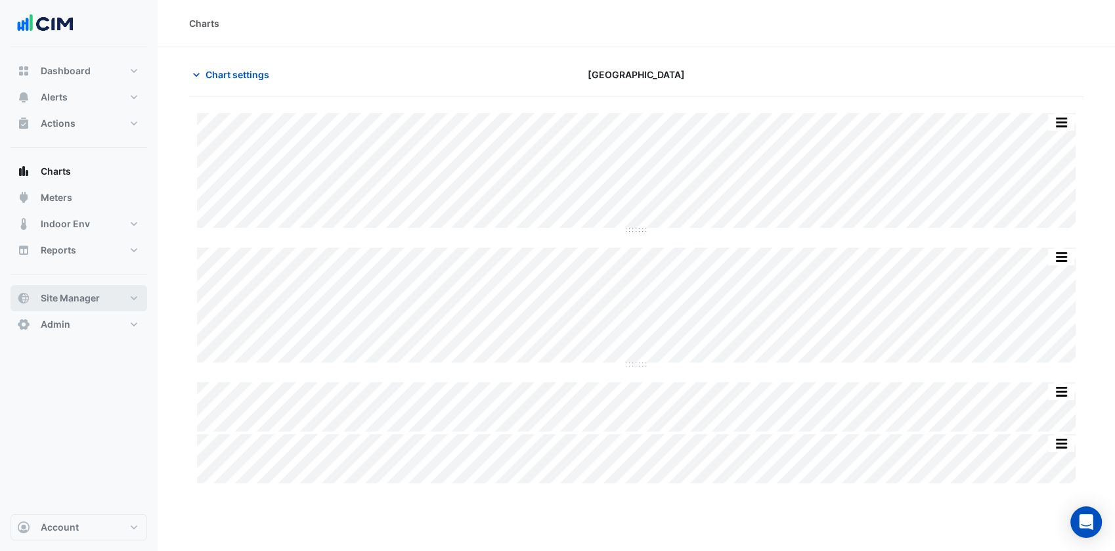
click at [103, 290] on button "Site Manager" at bounding box center [79, 298] width 137 height 26
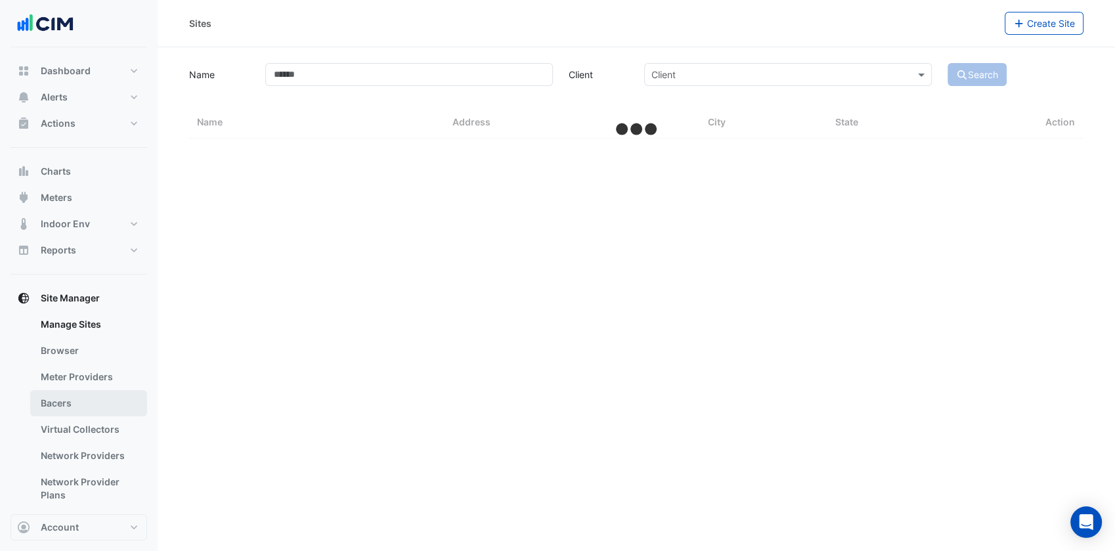
click at [95, 414] on link "Bacers" at bounding box center [88, 403] width 117 height 26
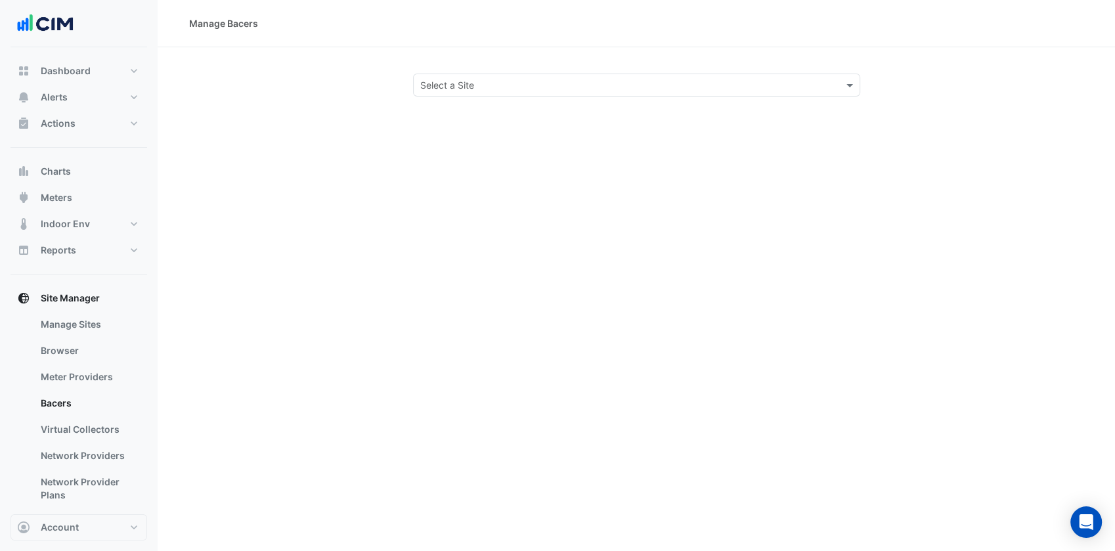
click at [641, 84] on input "text" at bounding box center [623, 86] width 406 height 14
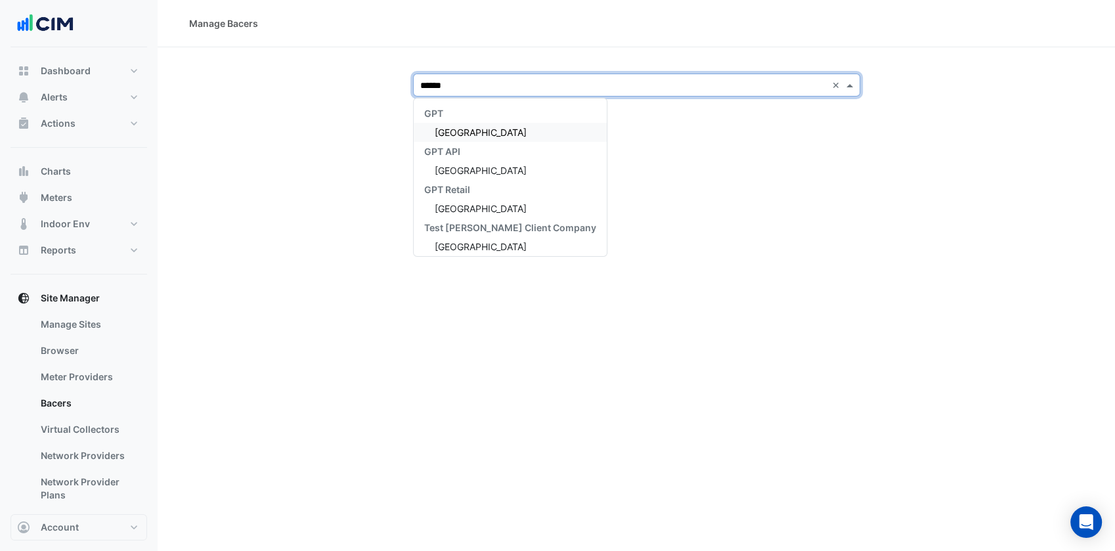
type input "*******"
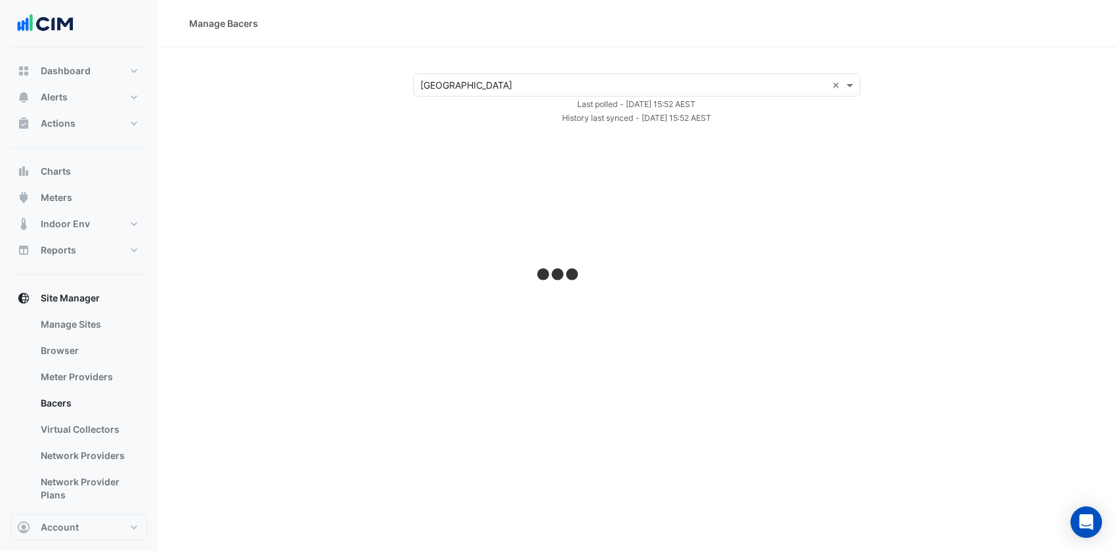
select select "***"
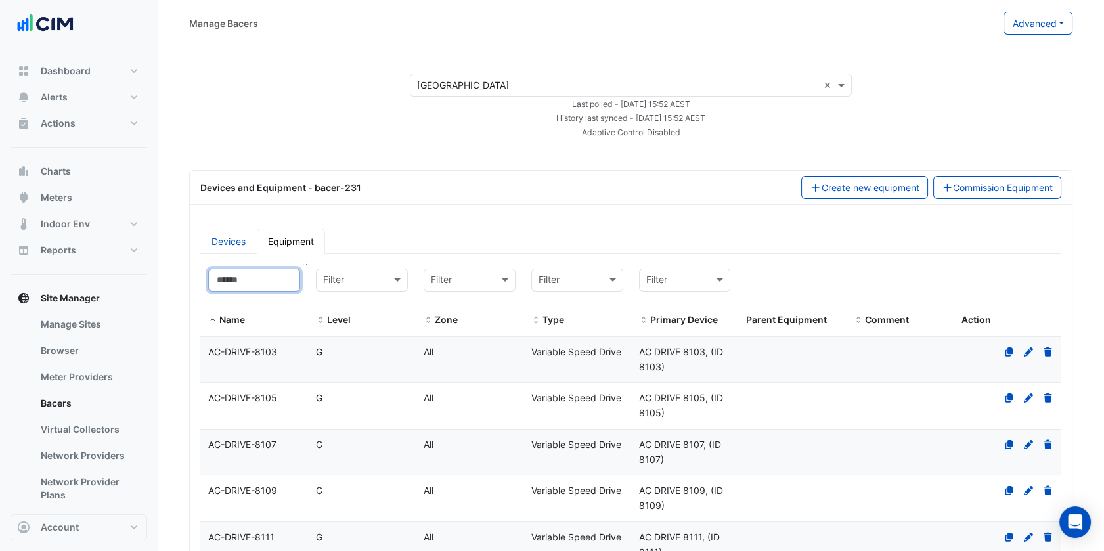
click at [268, 280] on input at bounding box center [254, 279] width 92 height 23
type input "*"
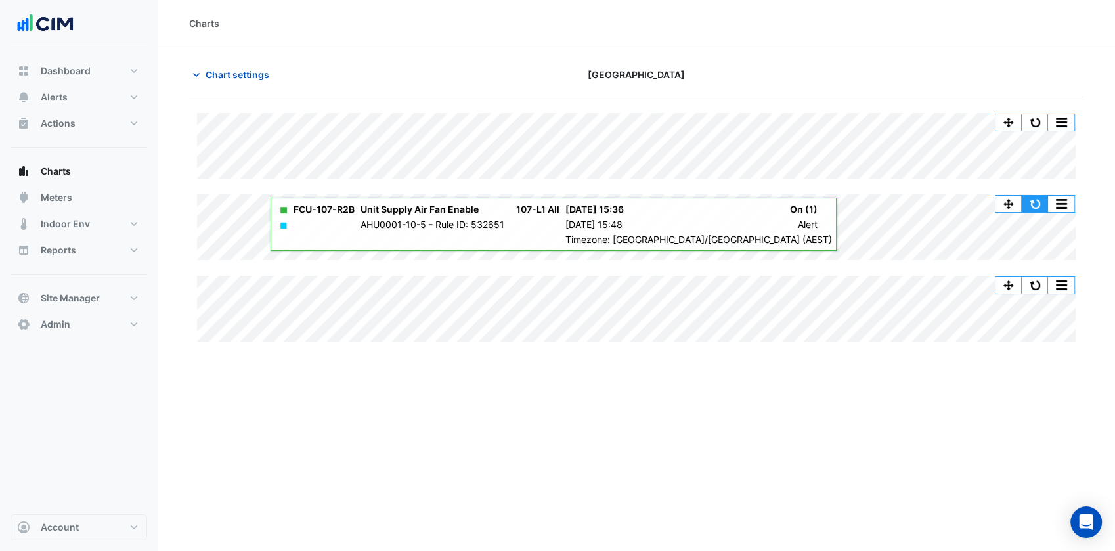
click at [1040, 207] on button "button" at bounding box center [1034, 204] width 26 height 16
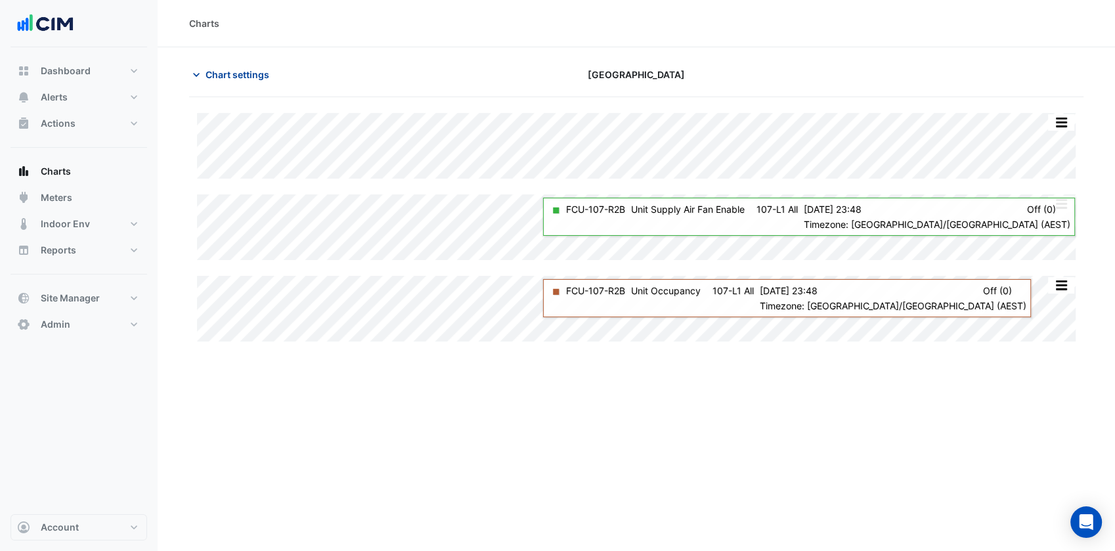
click at [231, 81] on button "Chart settings" at bounding box center [233, 74] width 89 height 23
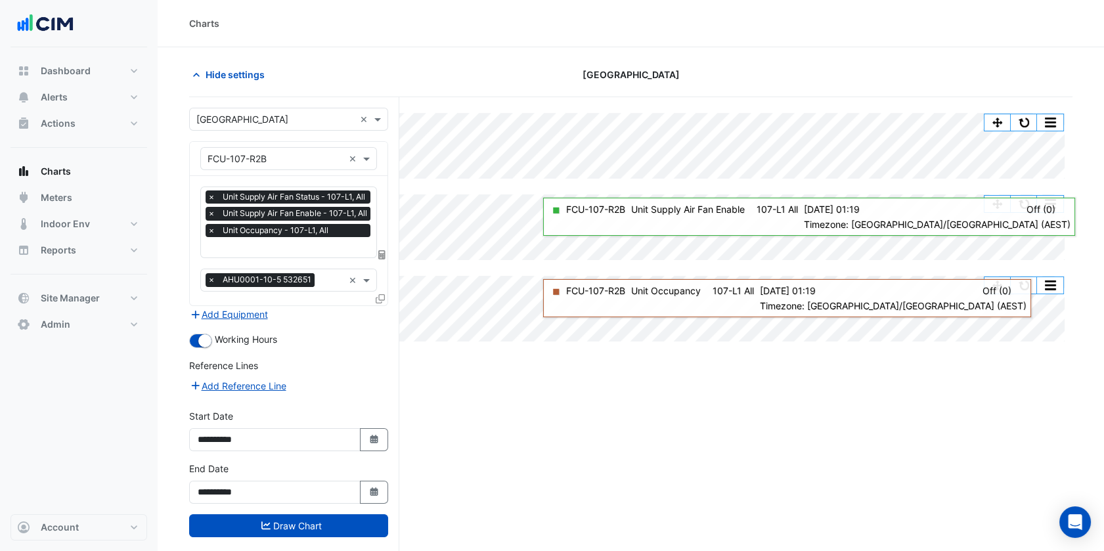
click at [271, 234] on span "Unit Occupancy - 107-L1, All" at bounding box center [275, 230] width 112 height 13
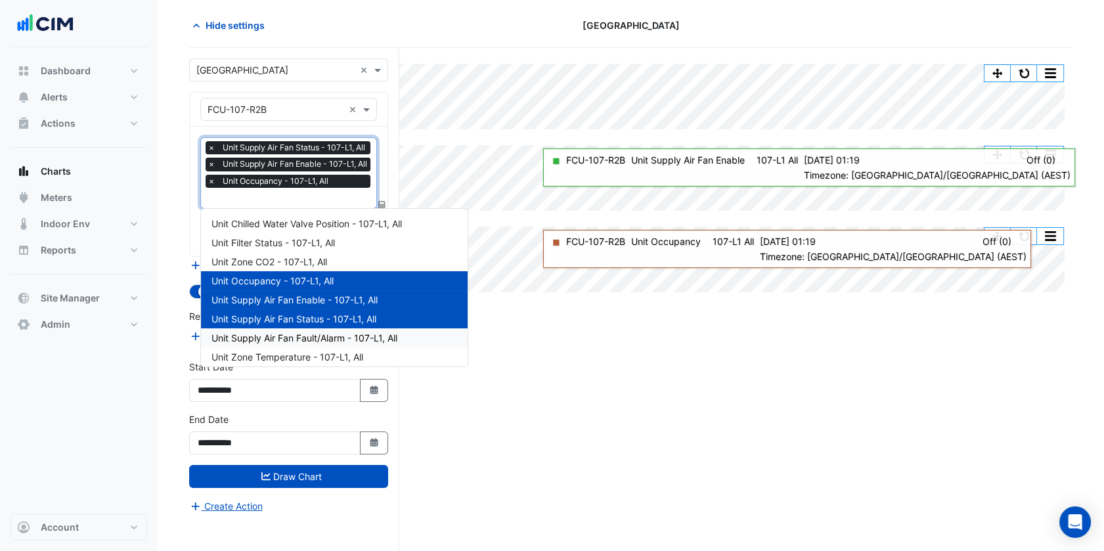
click at [314, 337] on span "Unit Supply Air Fan Fault/Alarm - 107-L1, All" at bounding box center [304, 337] width 186 height 11
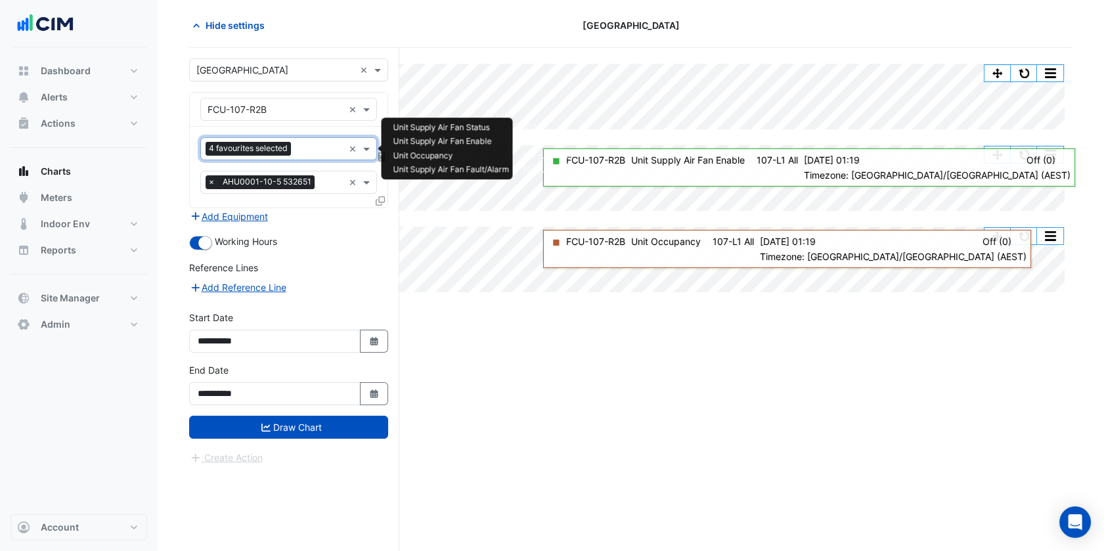
click at [311, 143] on input "text" at bounding box center [319, 150] width 47 height 14
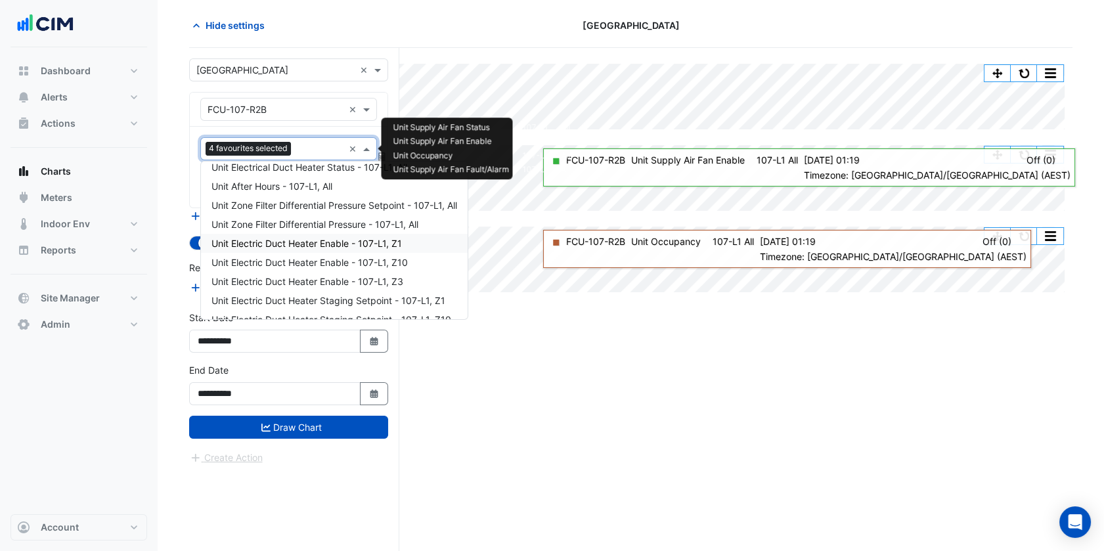
scroll to position [252, 0]
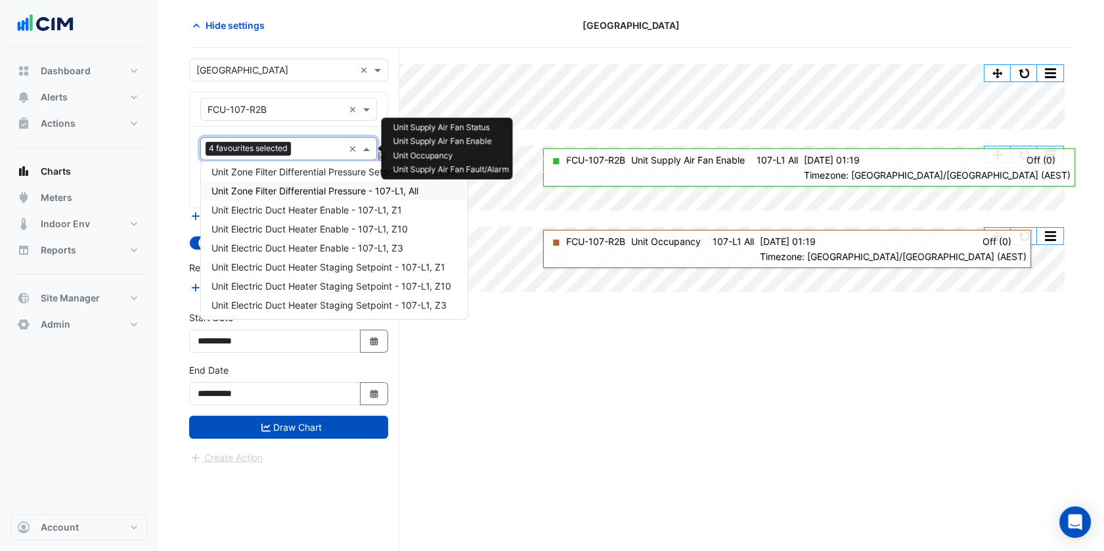
click at [303, 191] on span "Unit Zone Filter Differential Pressure - 107-L1, All" at bounding box center [314, 190] width 207 height 11
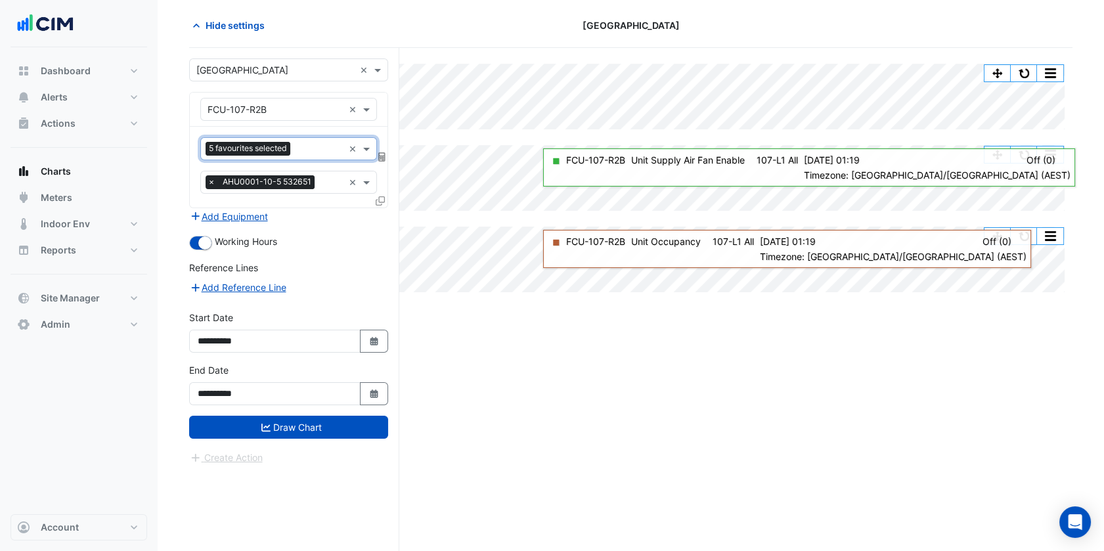
click at [297, 154] on input "text" at bounding box center [319, 150] width 48 height 14
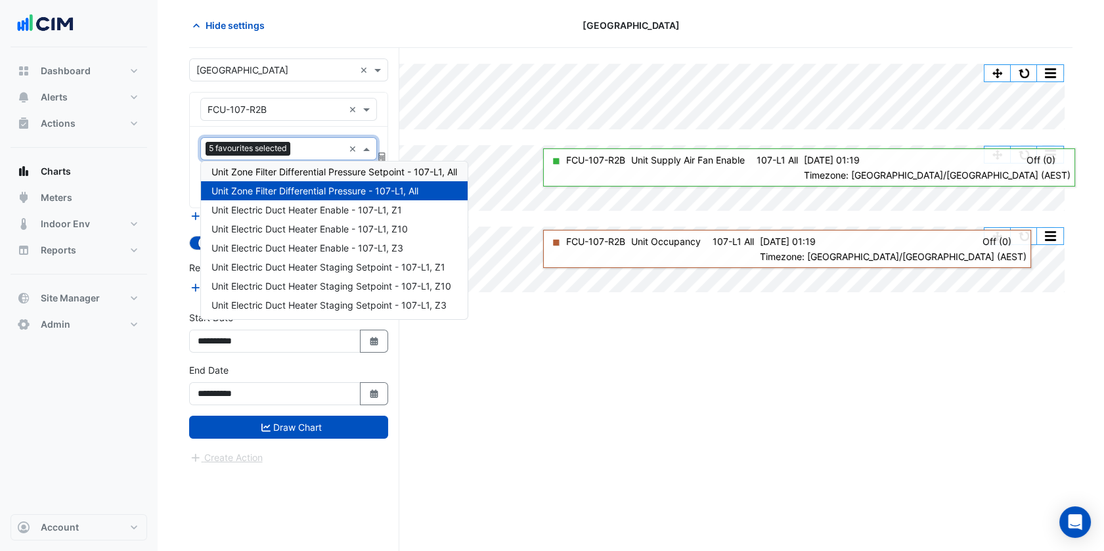
click at [313, 176] on span "Unit Zone Filter Differential Pressure Setpoint - 107-L1, All" at bounding box center [334, 171] width 246 height 11
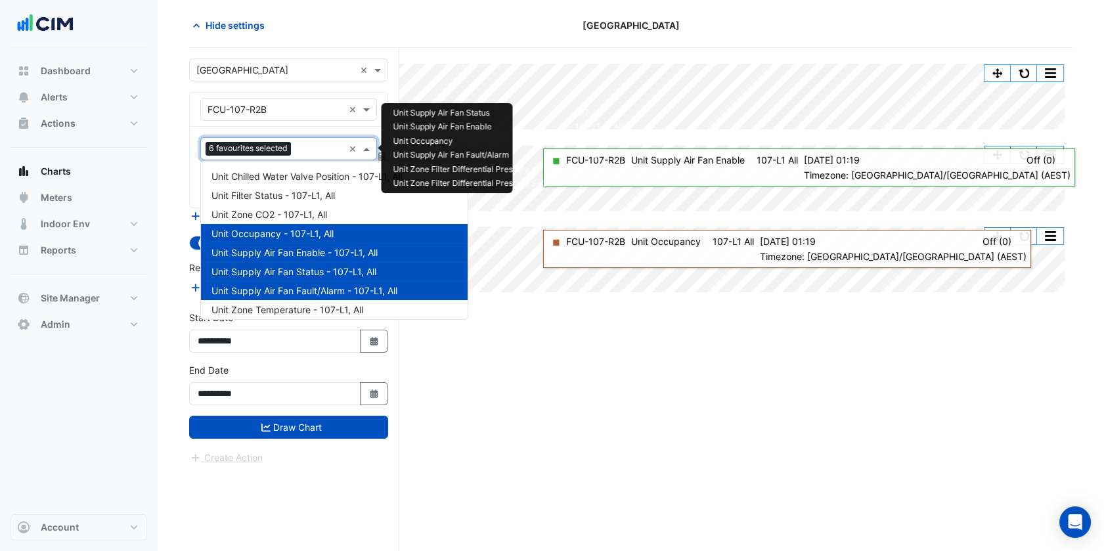
click at [315, 147] on input "text" at bounding box center [319, 150] width 47 height 14
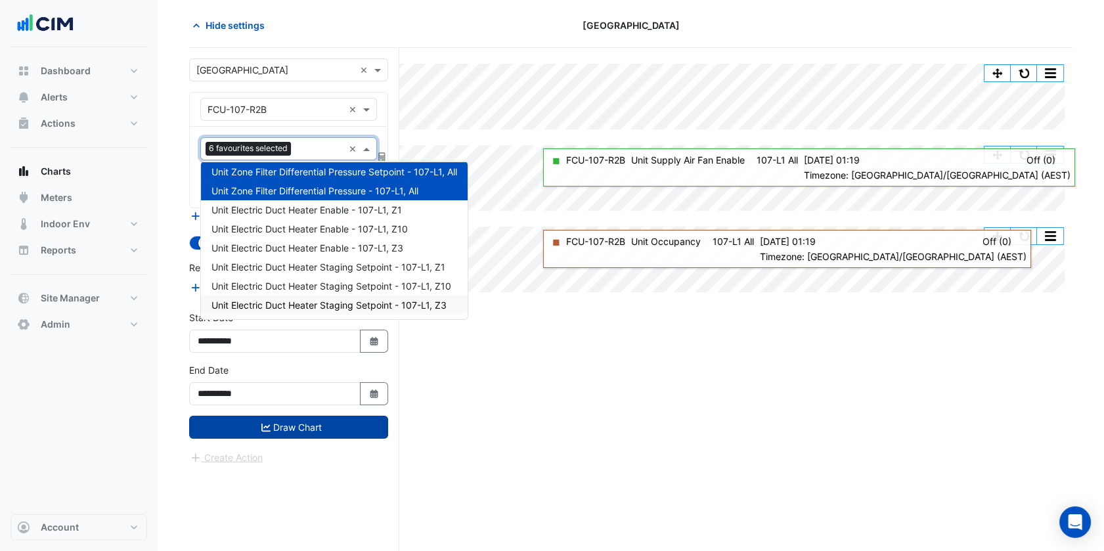
click at [320, 425] on button "Draw Chart" at bounding box center [288, 427] width 199 height 23
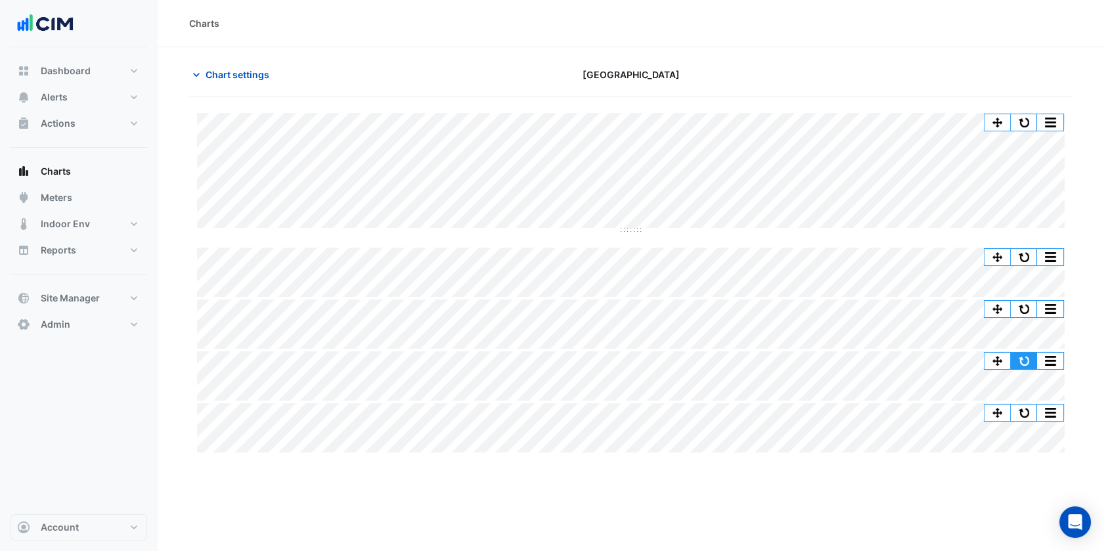
click at [1026, 359] on button "button" at bounding box center [1023, 361] width 26 height 16
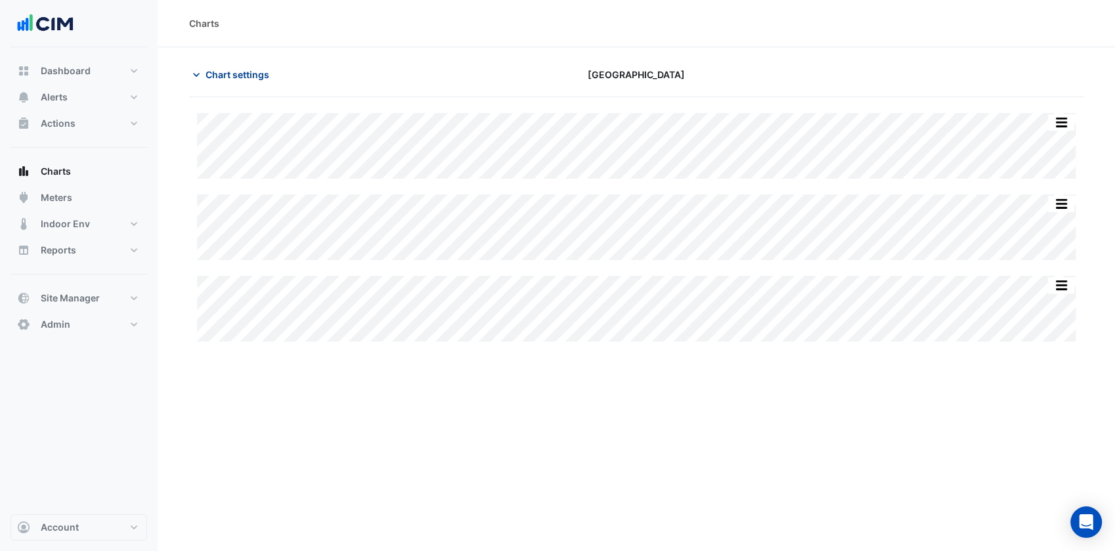
click at [253, 83] on button "Chart settings" at bounding box center [233, 74] width 89 height 23
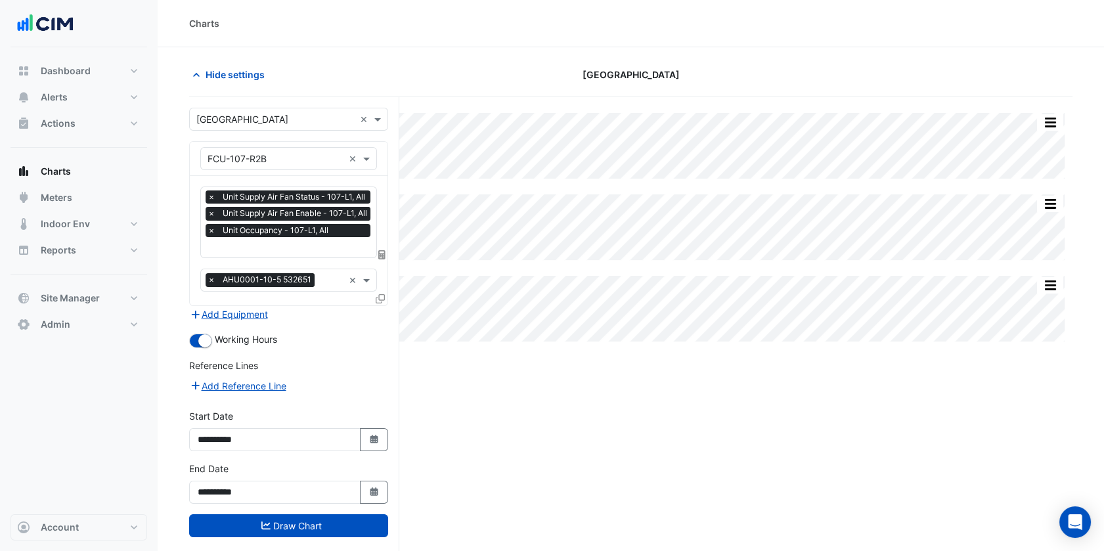
click at [264, 254] on div at bounding box center [289, 248] width 168 height 17
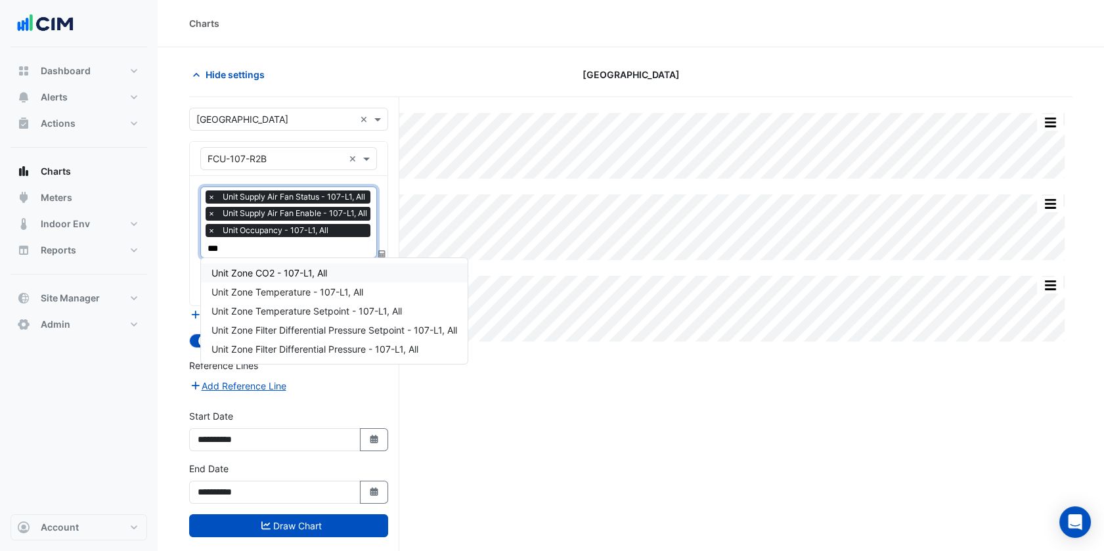
type input "****"
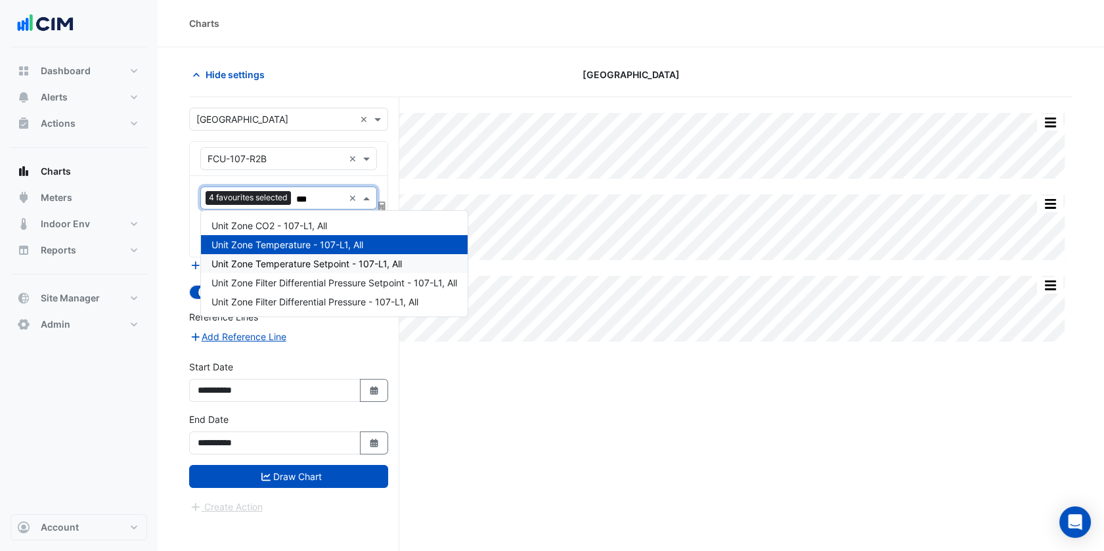
type input "****"
click at [264, 254] on div "Unit Zone Temperature Setpoint - 107-L1, All" at bounding box center [334, 263] width 267 height 19
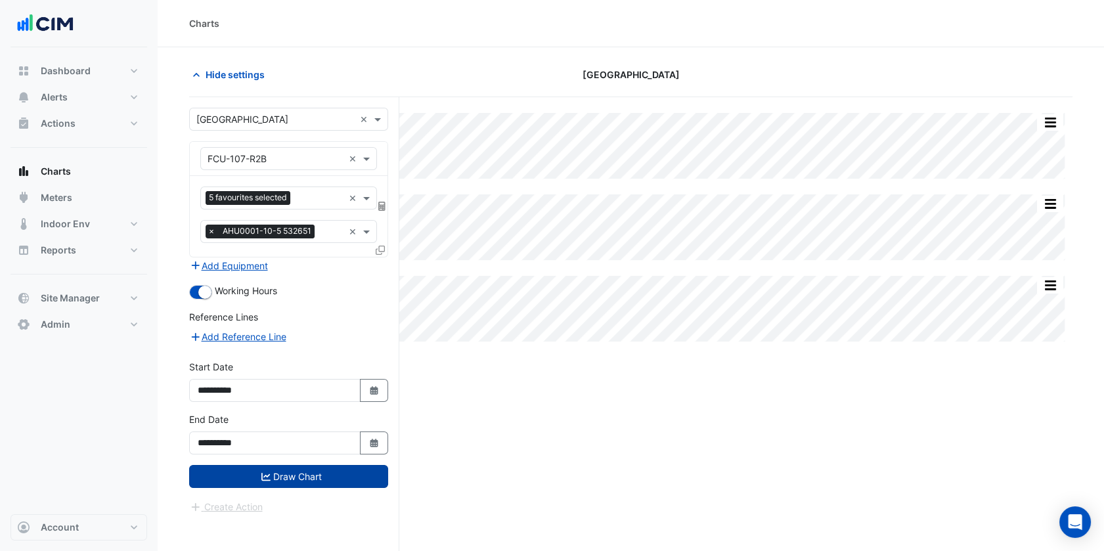
click at [268, 465] on button "Draw Chart" at bounding box center [288, 476] width 199 height 23
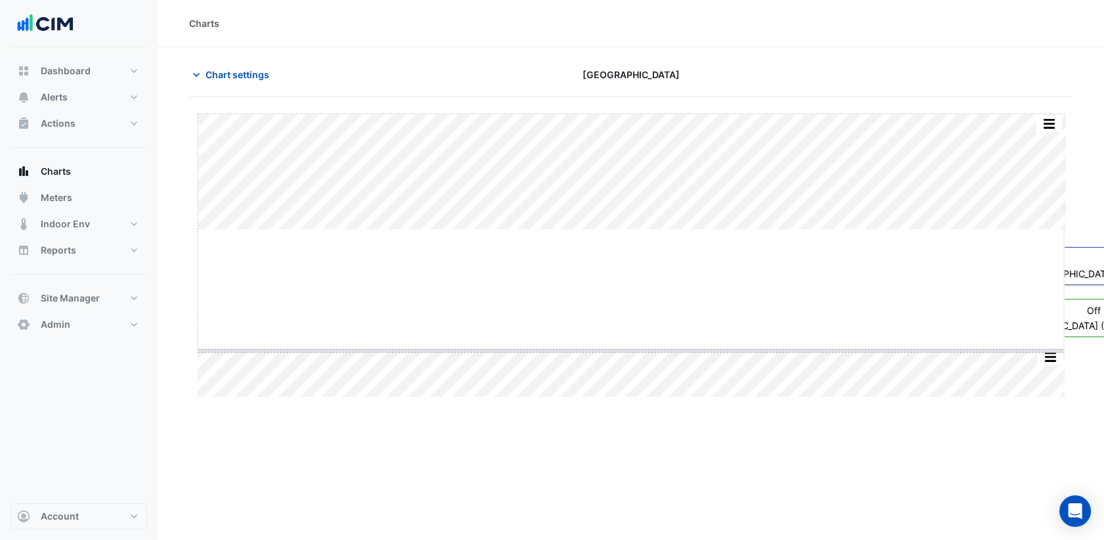
drag, startPoint x: 628, startPoint y: 230, endPoint x: 576, endPoint y: 383, distance: 162.3
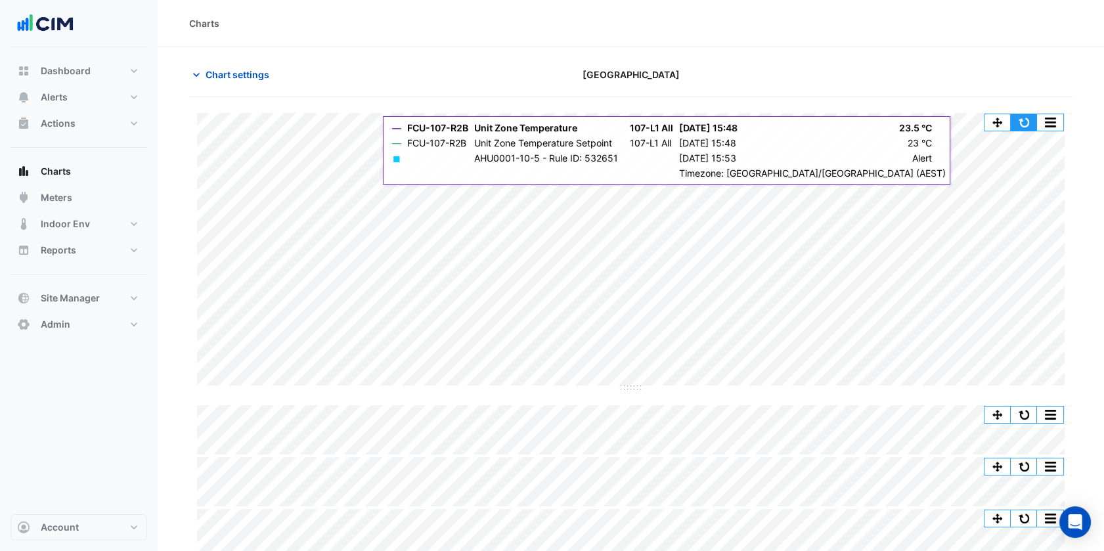
click at [1026, 122] on button "button" at bounding box center [1023, 122] width 26 height 16
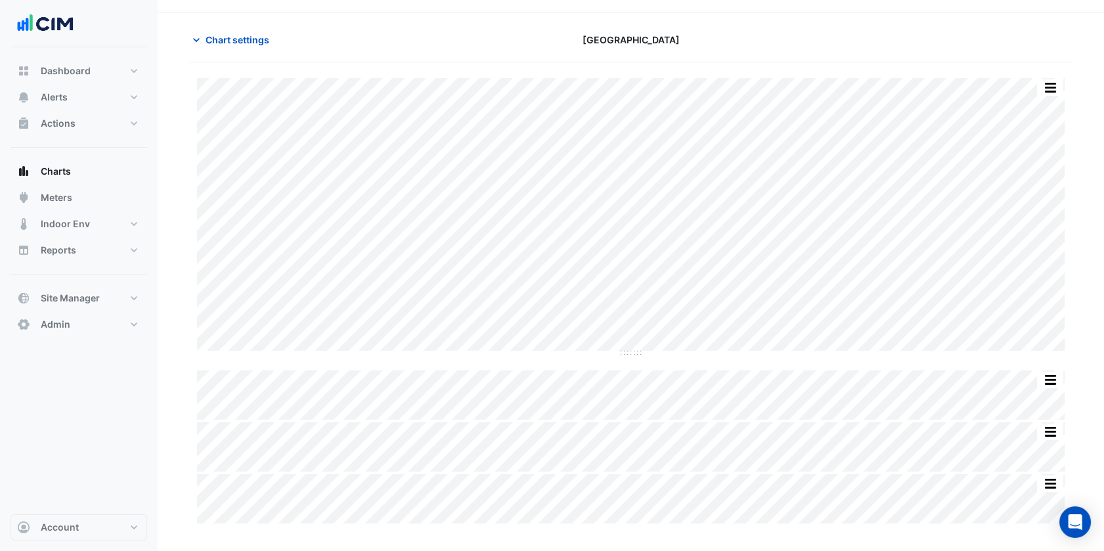
scroll to position [49, 0]
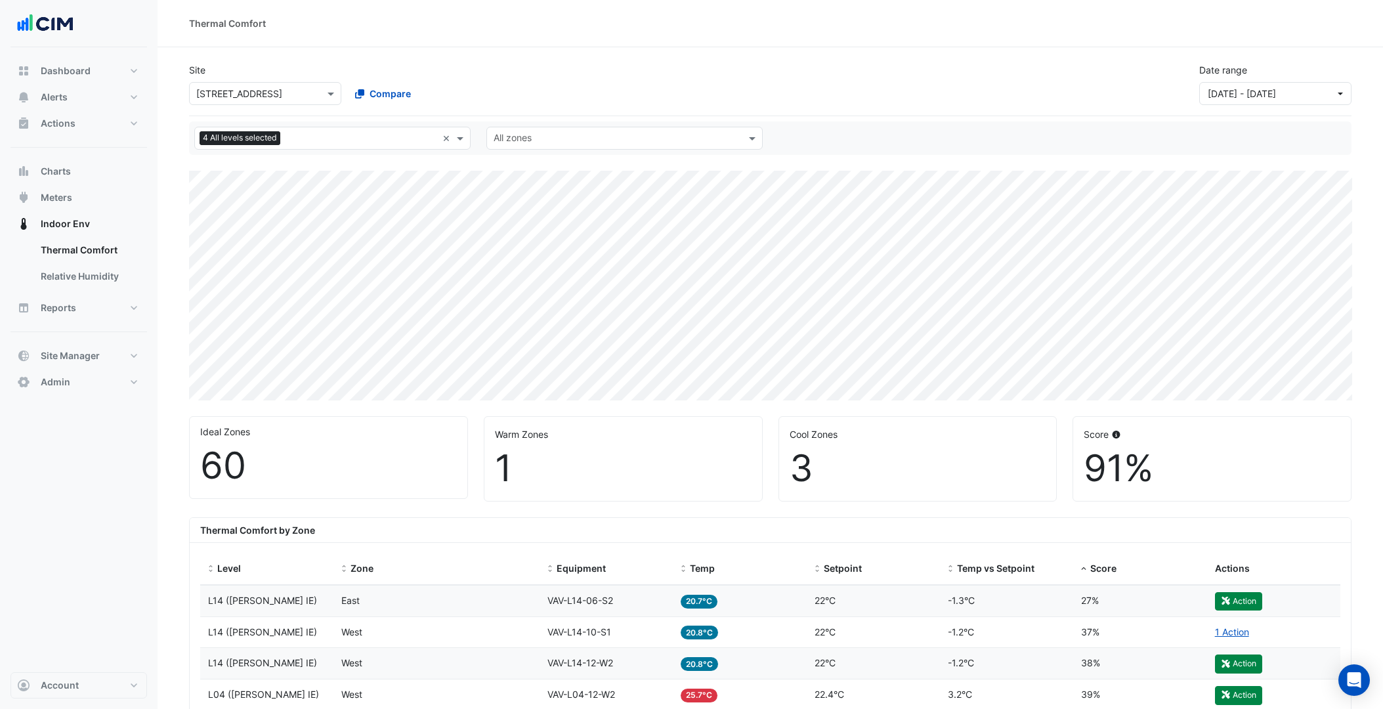
select select "***"
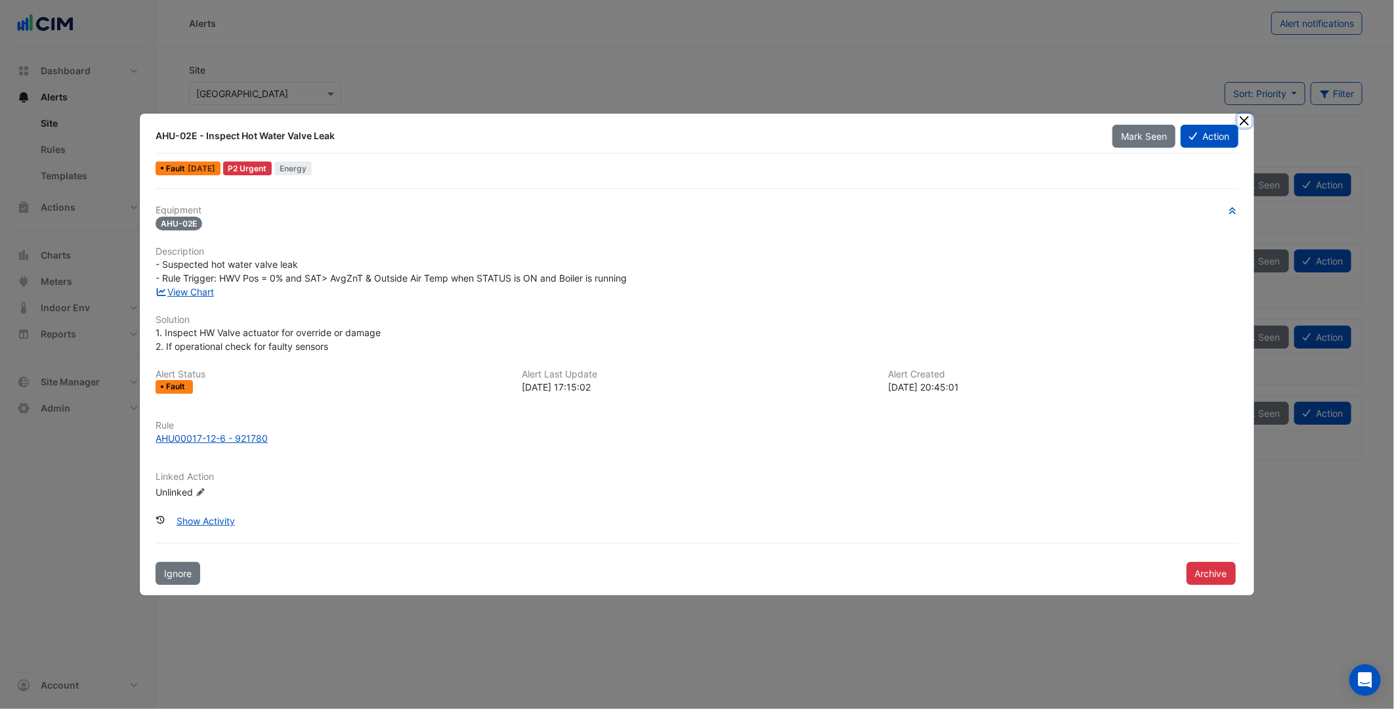
click at [1243, 123] on button "Close" at bounding box center [1245, 121] width 14 height 14
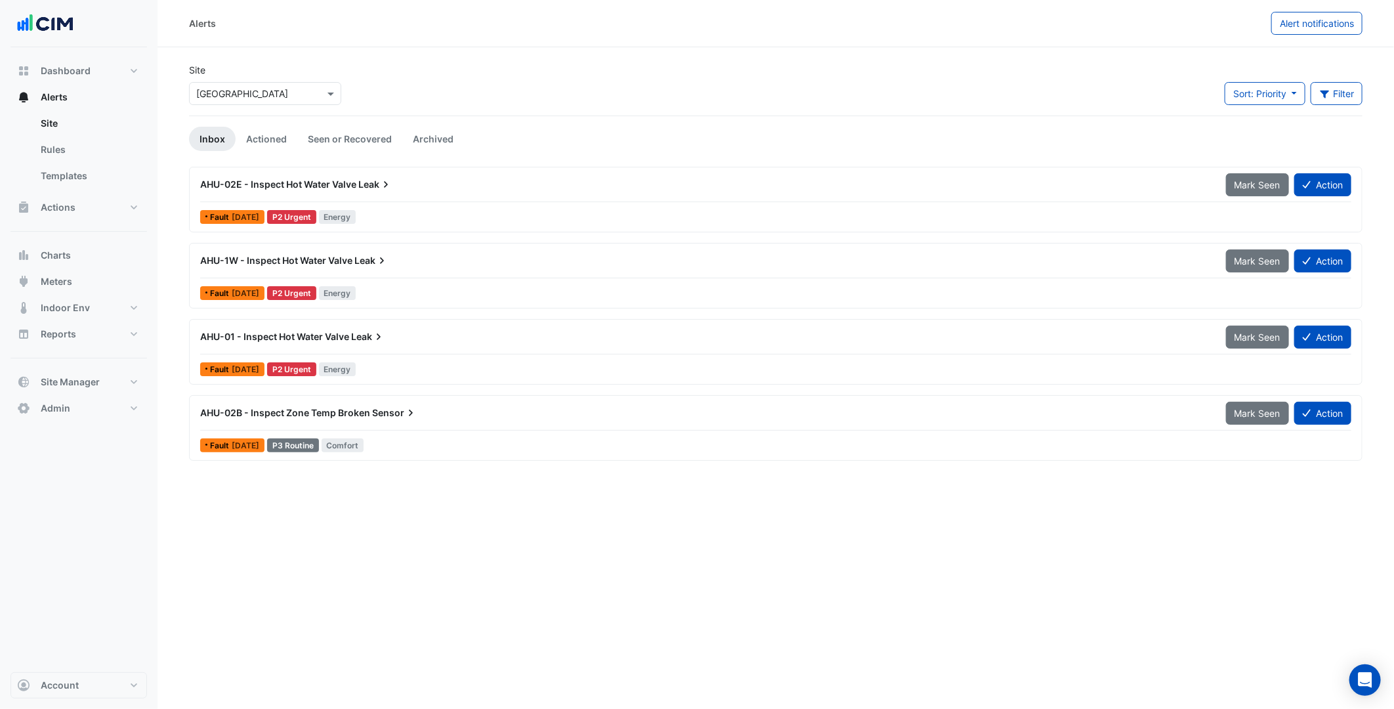
click at [297, 101] on div "× Greensborough Plaza" at bounding box center [265, 93] width 152 height 23
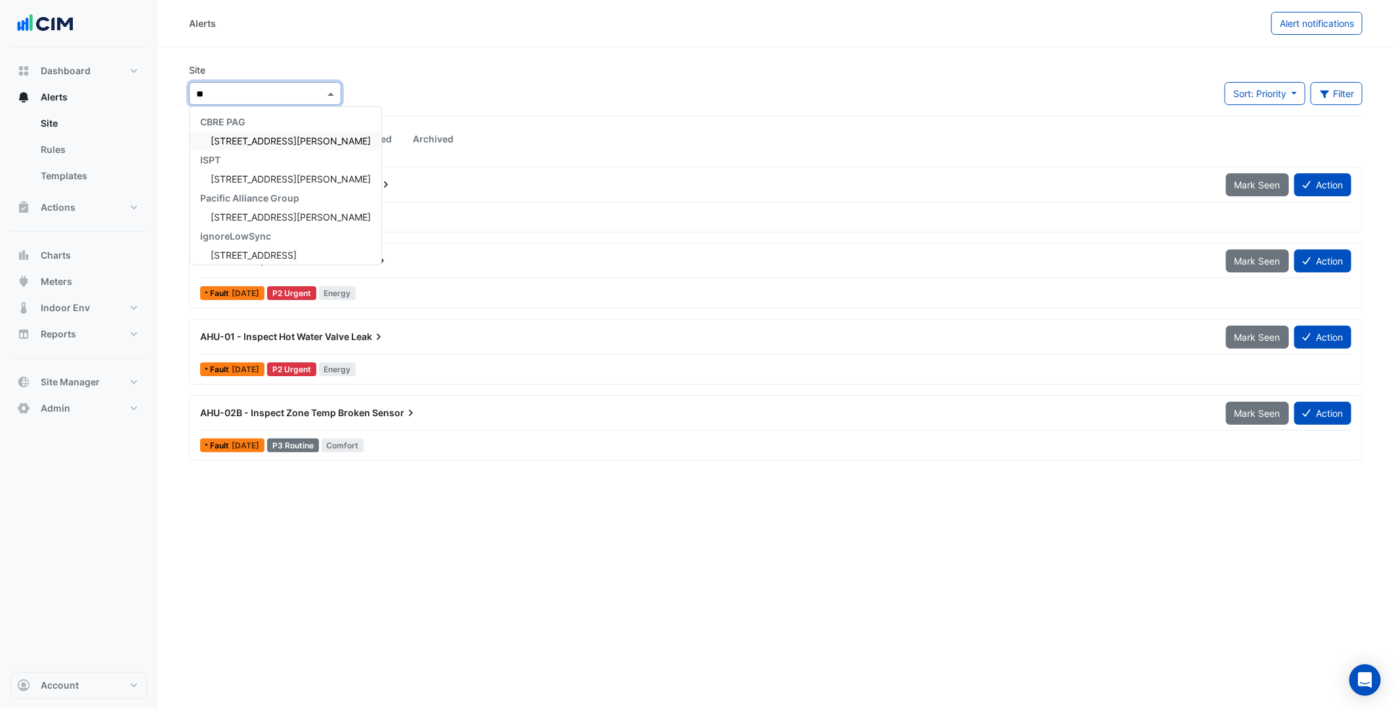
type input "***"
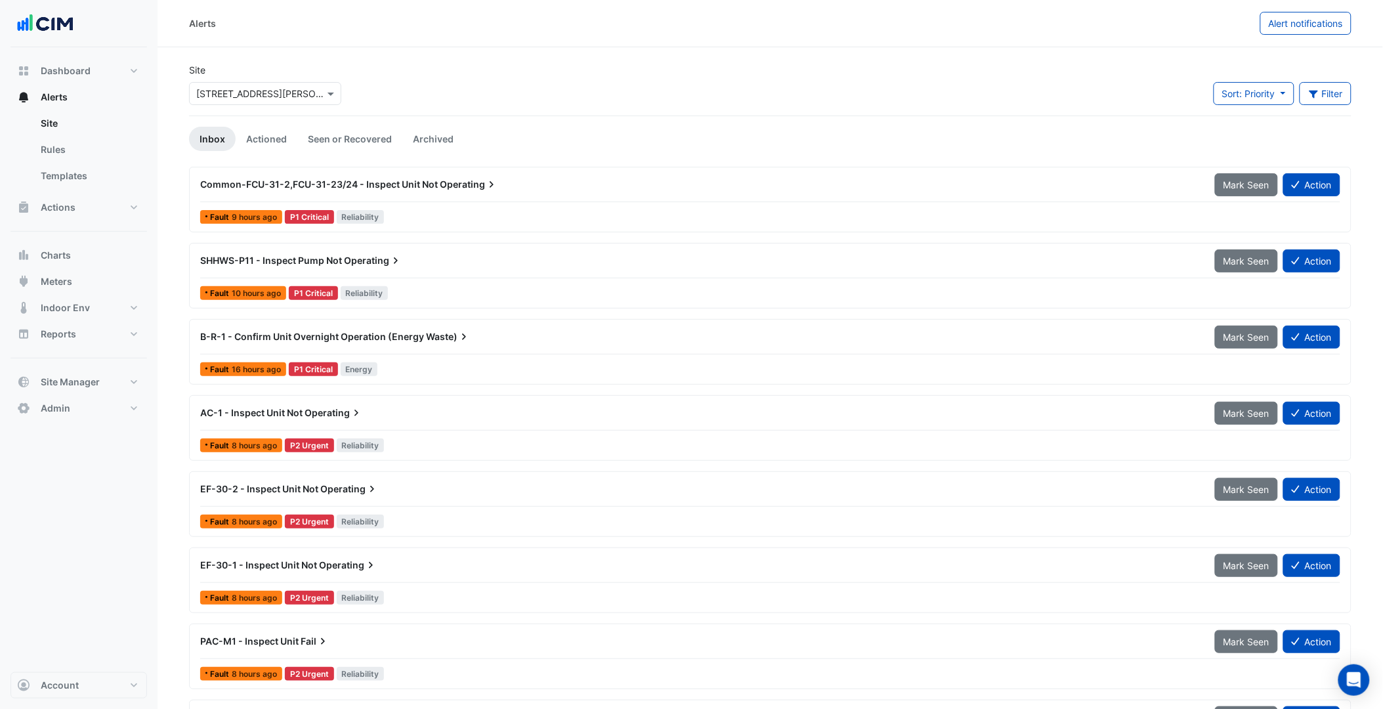
click at [428, 343] on span "Waste)" at bounding box center [448, 336] width 45 height 13
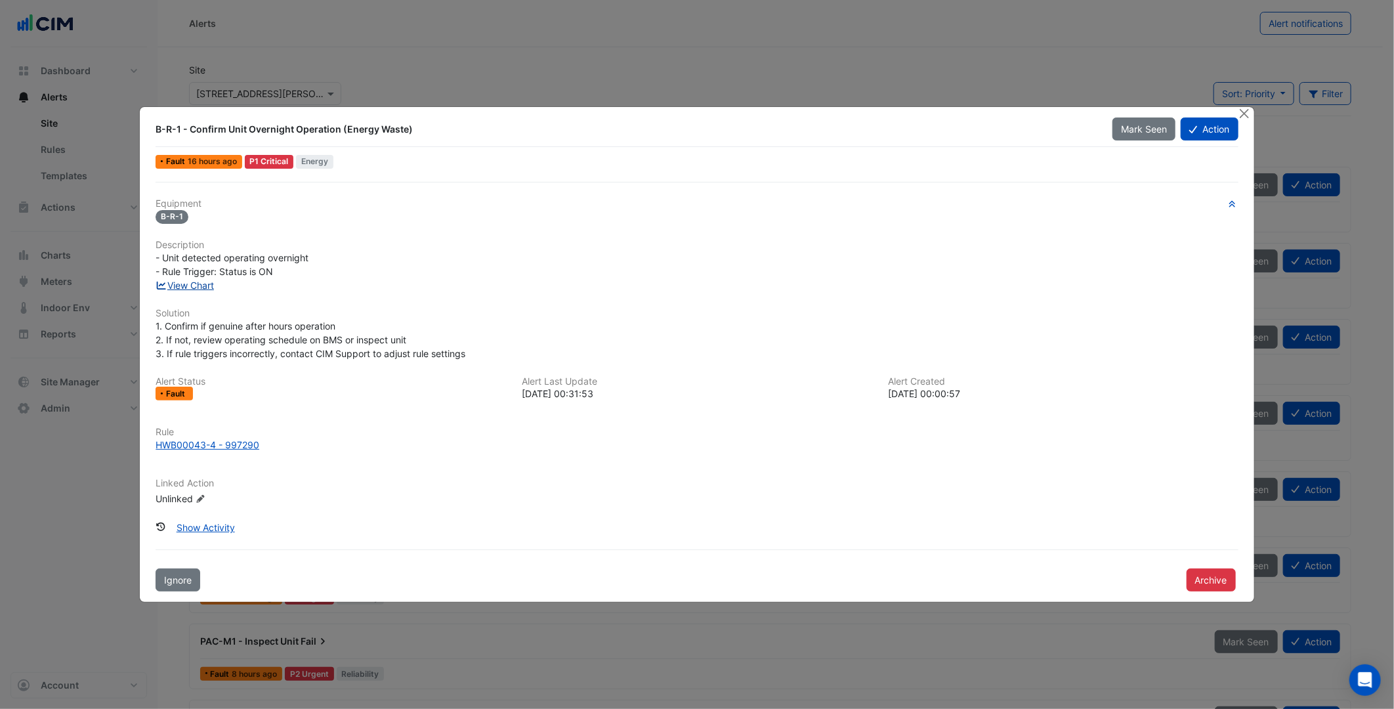
click at [182, 284] on link "View Chart" at bounding box center [185, 285] width 58 height 11
click at [1234, 110] on div "B-R-1 - Confirm Unit Overnight Operation (Energy Waste) Mark Seen Action Fault …" at bounding box center [697, 355] width 1114 height 496
click at [1249, 118] on button "Close" at bounding box center [1245, 114] width 14 height 14
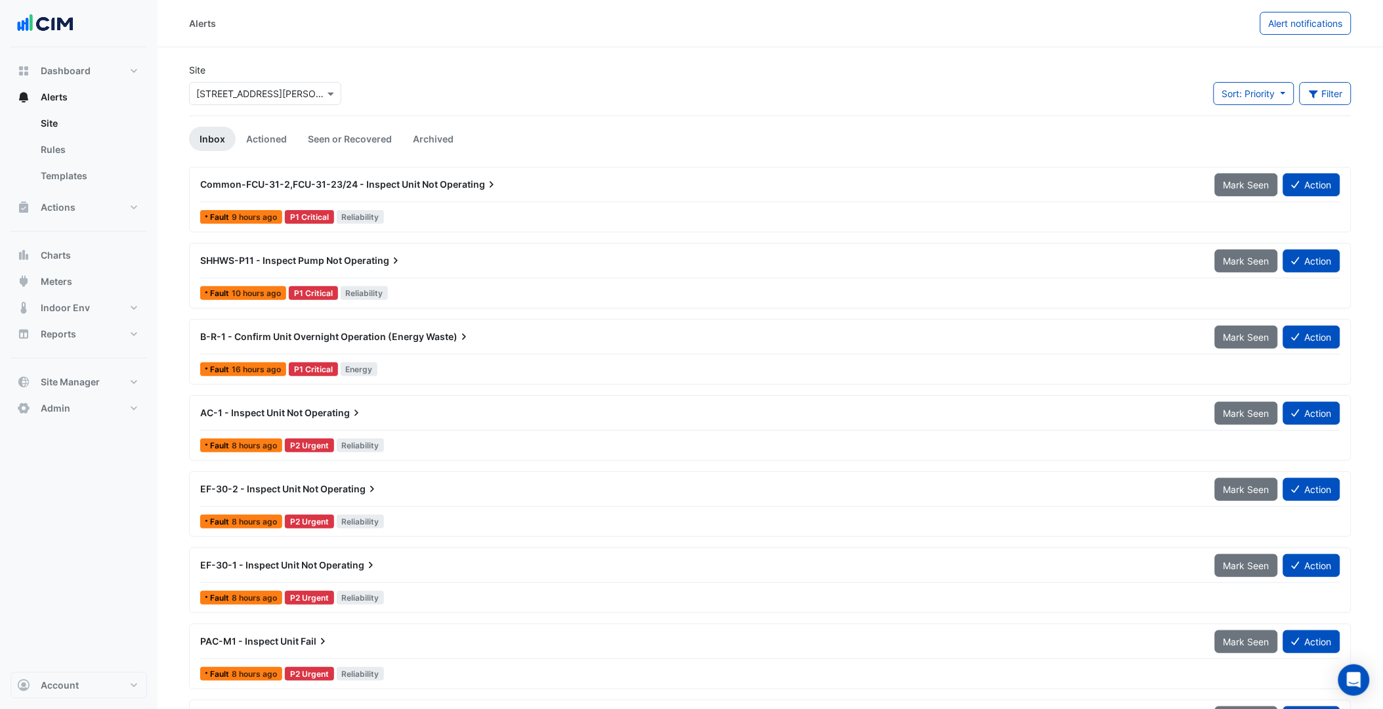
click at [470, 268] on div "SHHWS-P11 - Inspect Pump Not Operating" at bounding box center [699, 261] width 1015 height 24
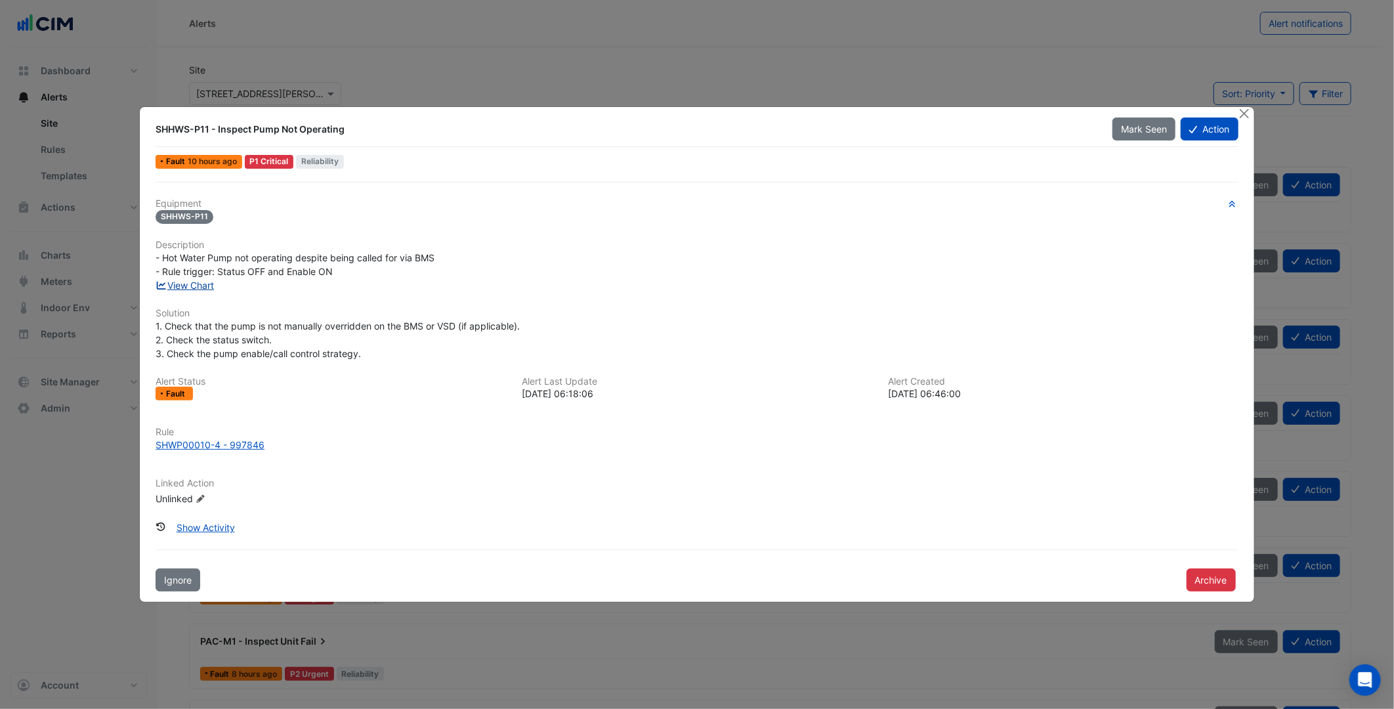
click at [209, 289] on link "View Chart" at bounding box center [185, 285] width 58 height 11
click at [1244, 119] on button "Close" at bounding box center [1245, 114] width 14 height 14
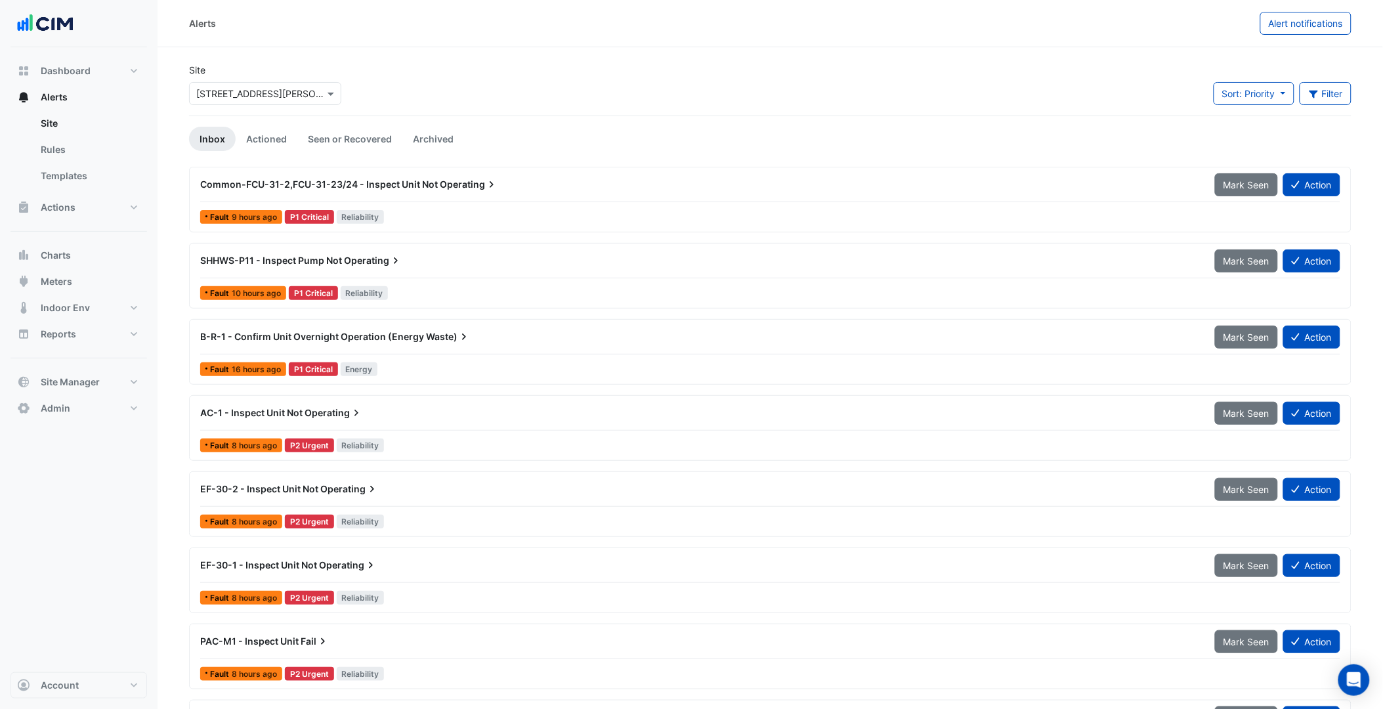
click at [232, 89] on input "text" at bounding box center [252, 94] width 112 height 14
type input "*****"
